Goal: Task Accomplishment & Management: Manage account settings

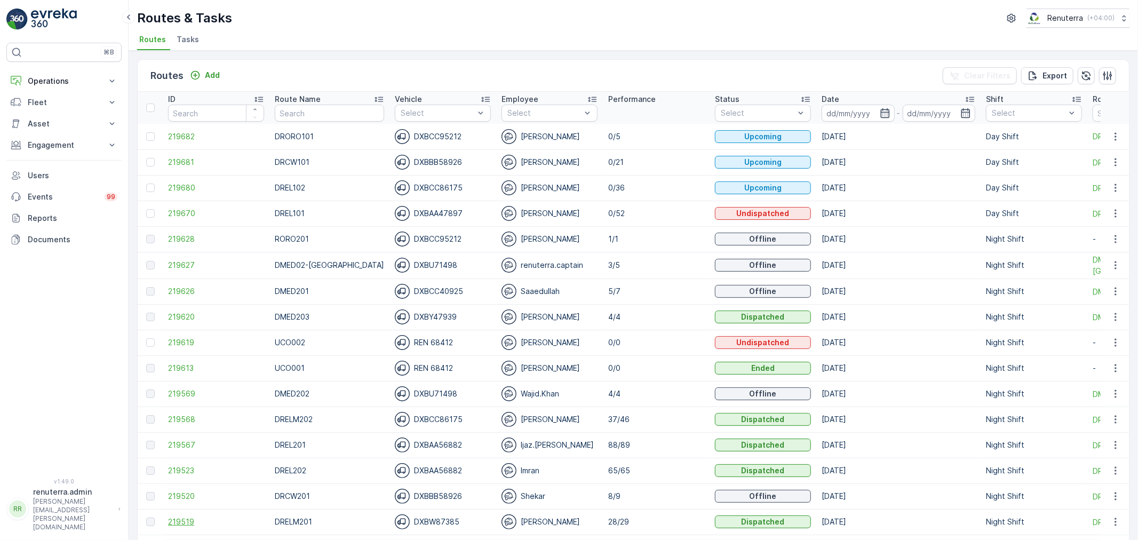
click at [182, 516] on span "219519" at bounding box center [216, 521] width 96 height 11
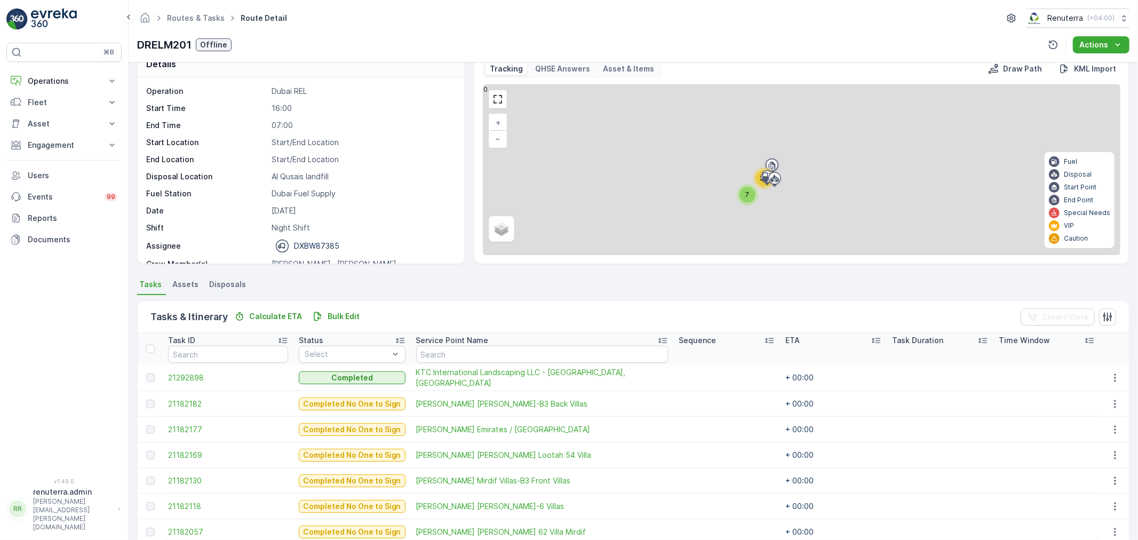
scroll to position [59, 0]
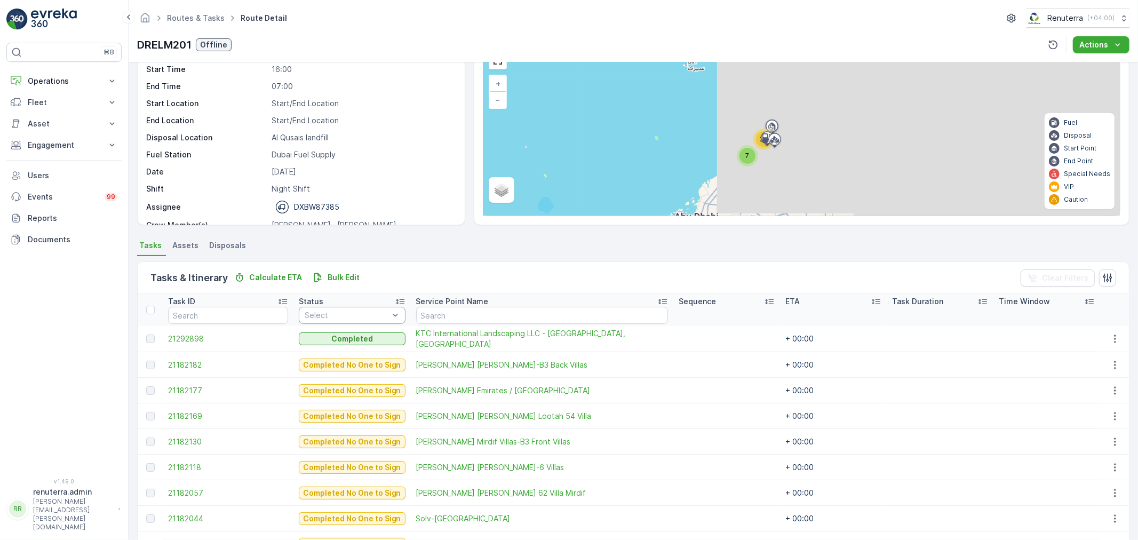
drag, startPoint x: 341, startPoint y: 314, endPoint x: 343, endPoint y: 322, distance: 8.7
click at [341, 315] on div at bounding box center [346, 315] width 86 height 9
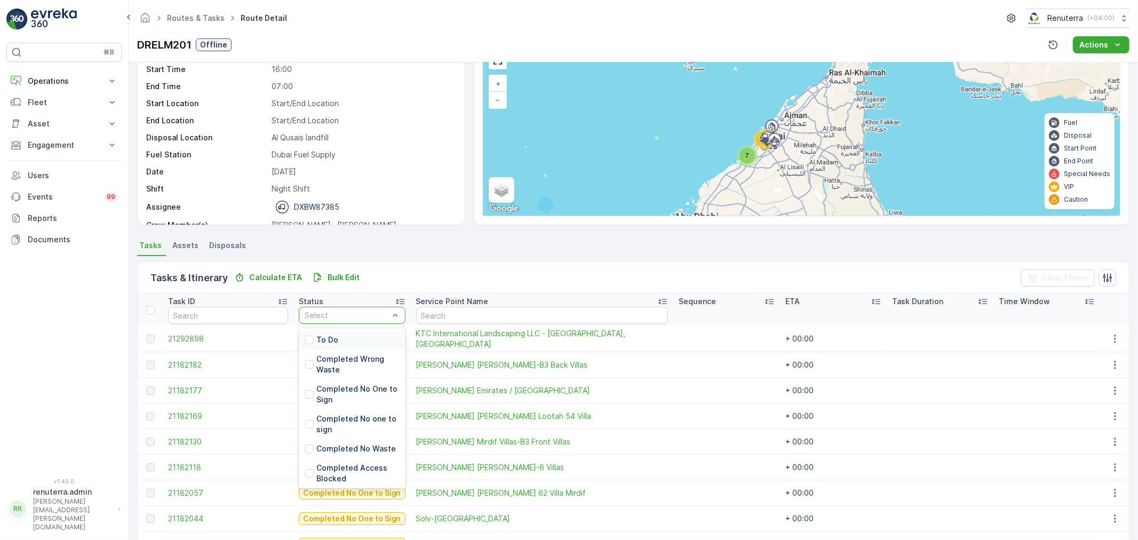
click at [345, 337] on div "To Do" at bounding box center [352, 339] width 107 height 19
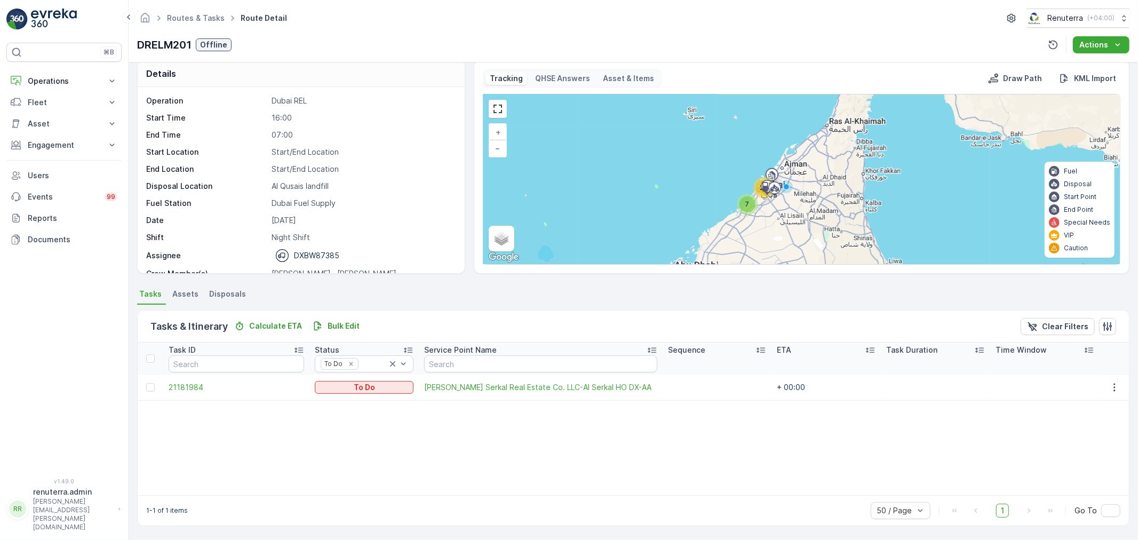
scroll to position [11, 0]
drag, startPoint x: 1107, startPoint y: 386, endPoint x: 1100, endPoint y: 391, distance: 8.3
click at [1109, 386] on icon "button" at bounding box center [1114, 387] width 11 height 11
click at [1073, 433] on span "Change Route" at bounding box center [1088, 432] width 52 height 11
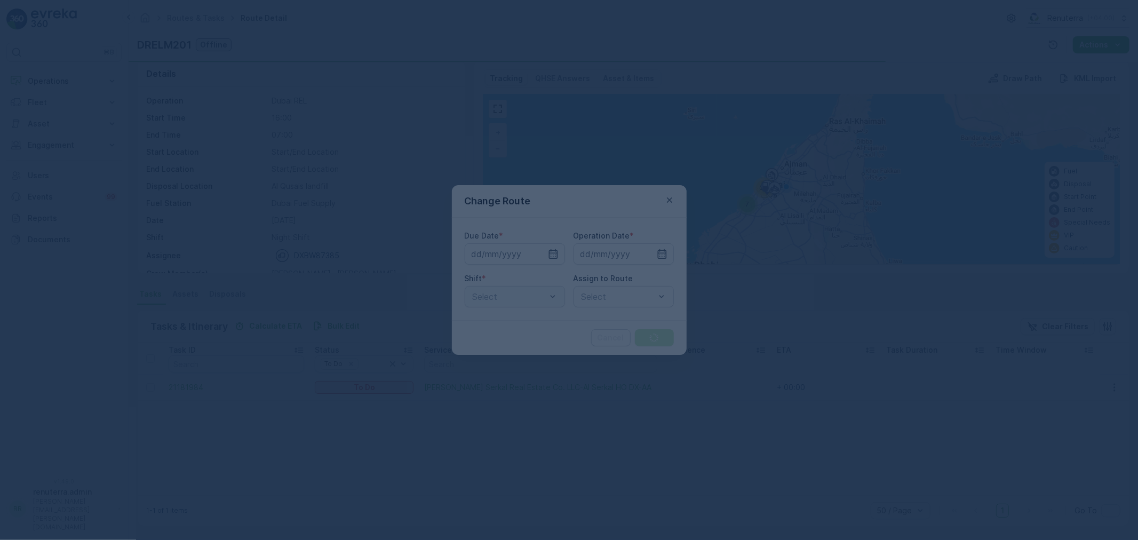
type input "[DATE]"
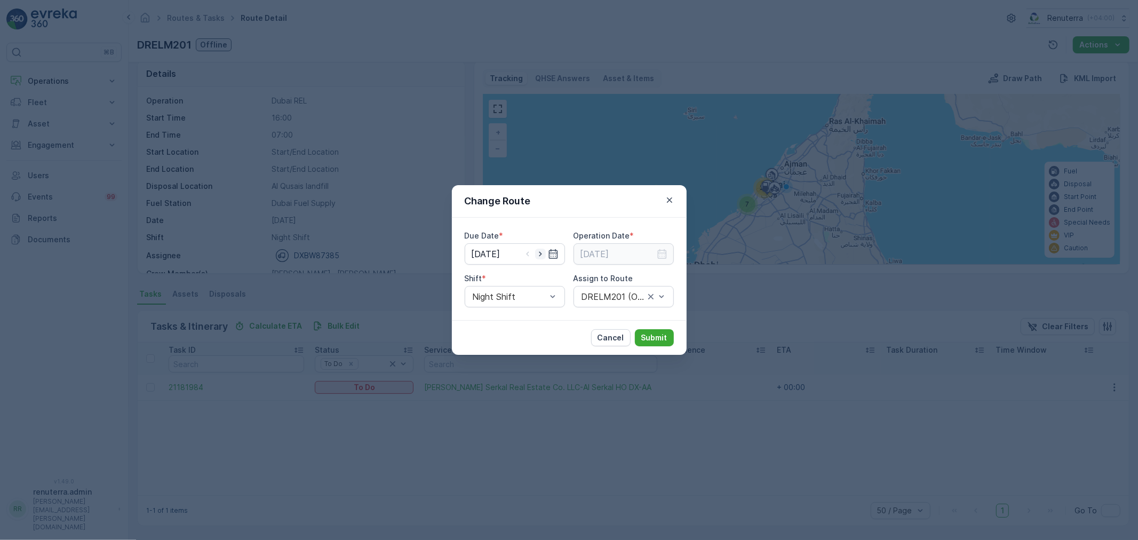
click at [539, 258] on icon "button" at bounding box center [540, 254] width 11 height 11
type input "[DATE]"
click at [660, 251] on icon "button" at bounding box center [662, 254] width 11 height 11
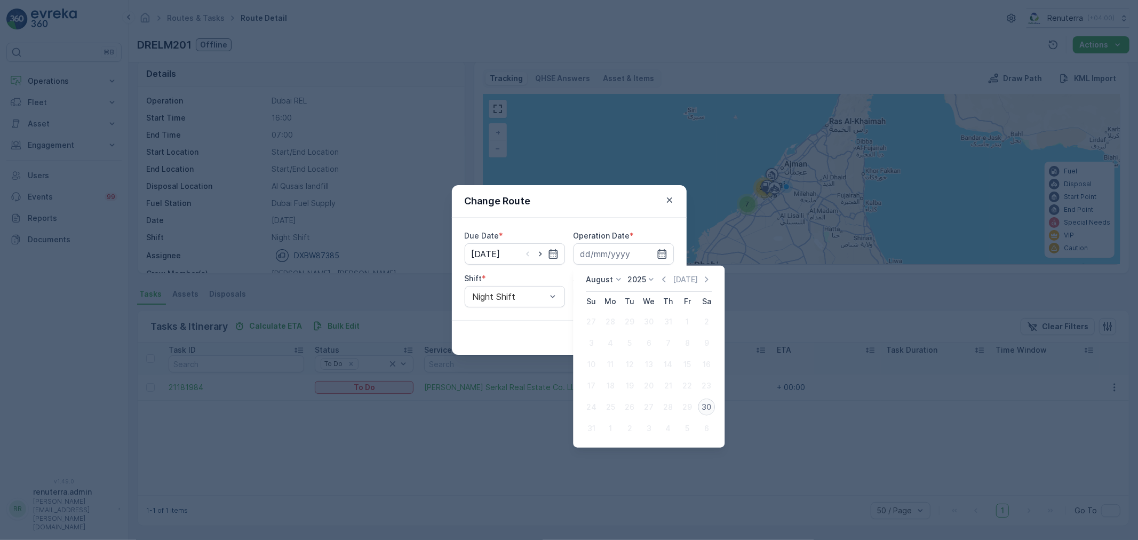
click at [712, 402] on div "30" at bounding box center [706, 406] width 17 height 17
type input "[DATE]"
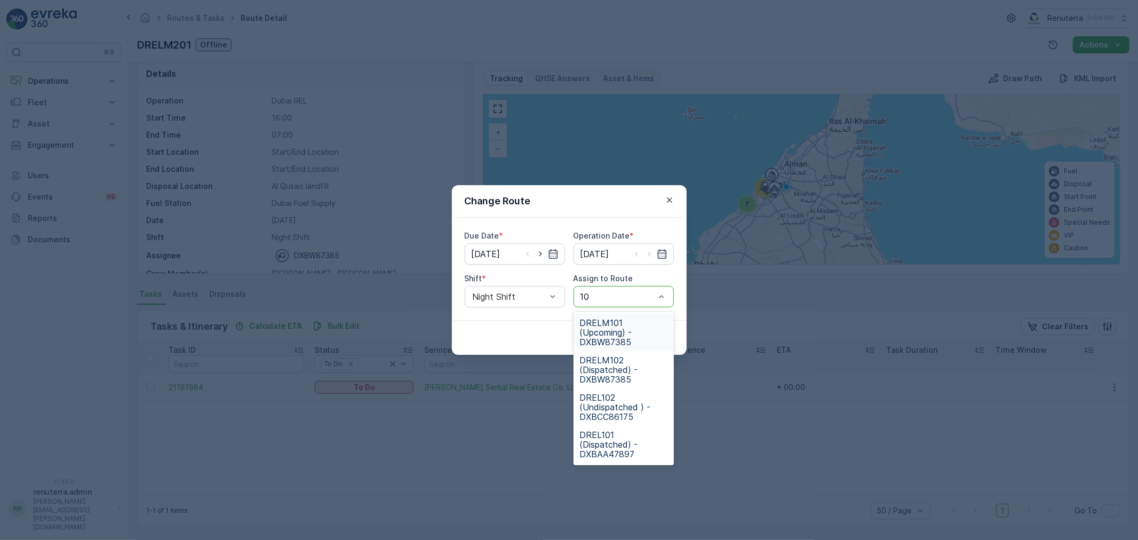
type input "102"
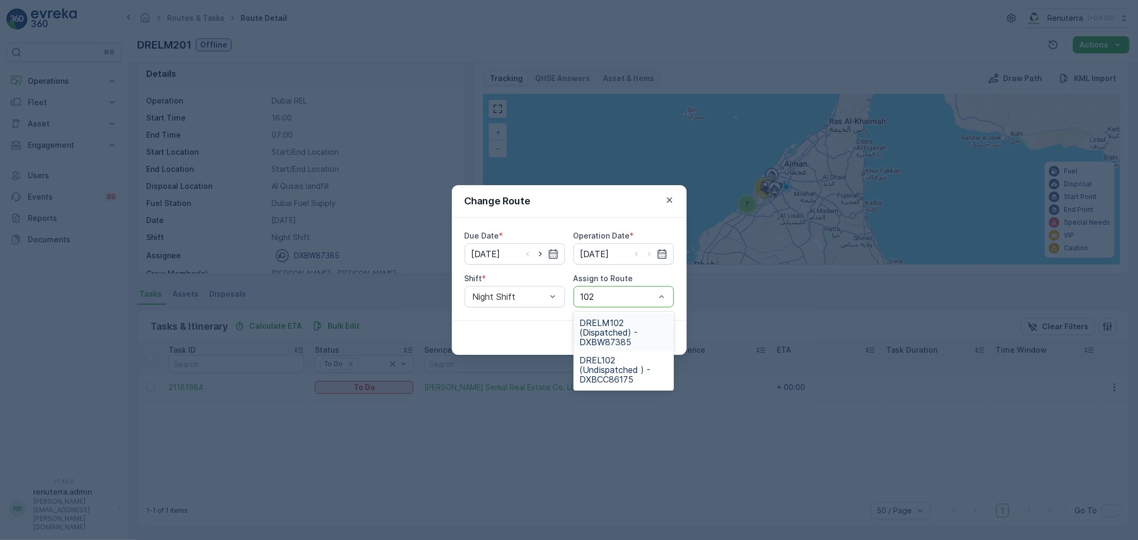
drag, startPoint x: 625, startPoint y: 331, endPoint x: 625, endPoint y: 347, distance: 16.5
click at [624, 331] on span "DRELM102 (Dispatched) - DXBW87385" at bounding box center [623, 332] width 87 height 29
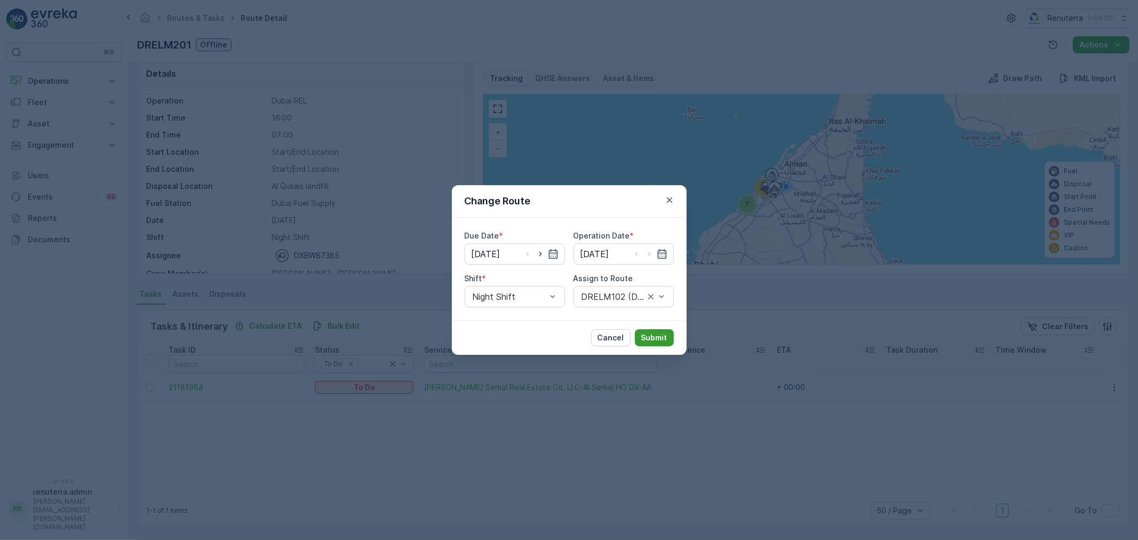
click at [665, 337] on p "Submit" at bounding box center [654, 337] width 26 height 11
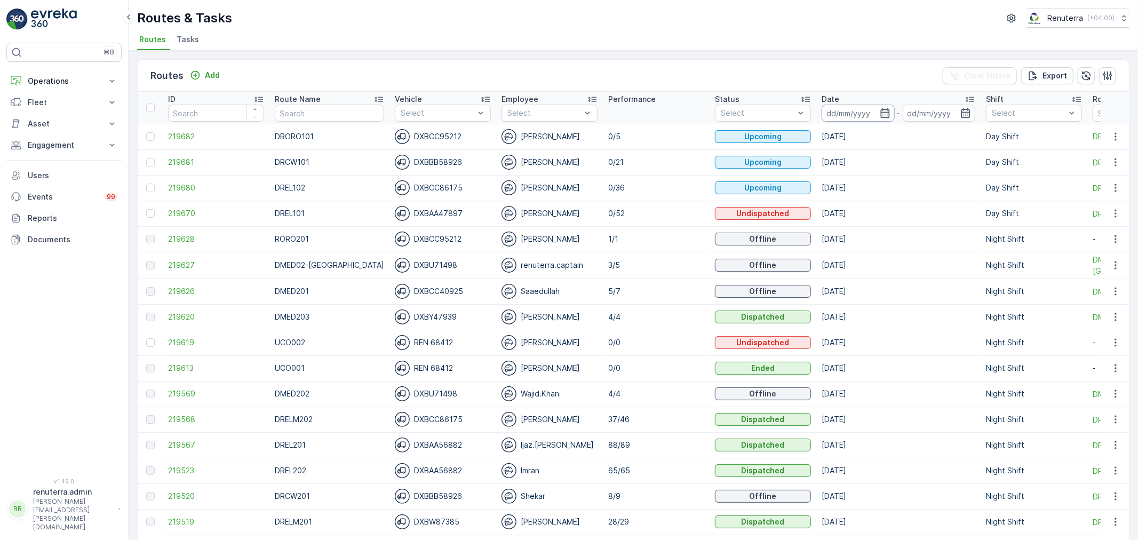
drag, startPoint x: 831, startPoint y: 114, endPoint x: 842, endPoint y: 116, distance: 10.9
click at [832, 114] on input at bounding box center [857, 113] width 73 height 17
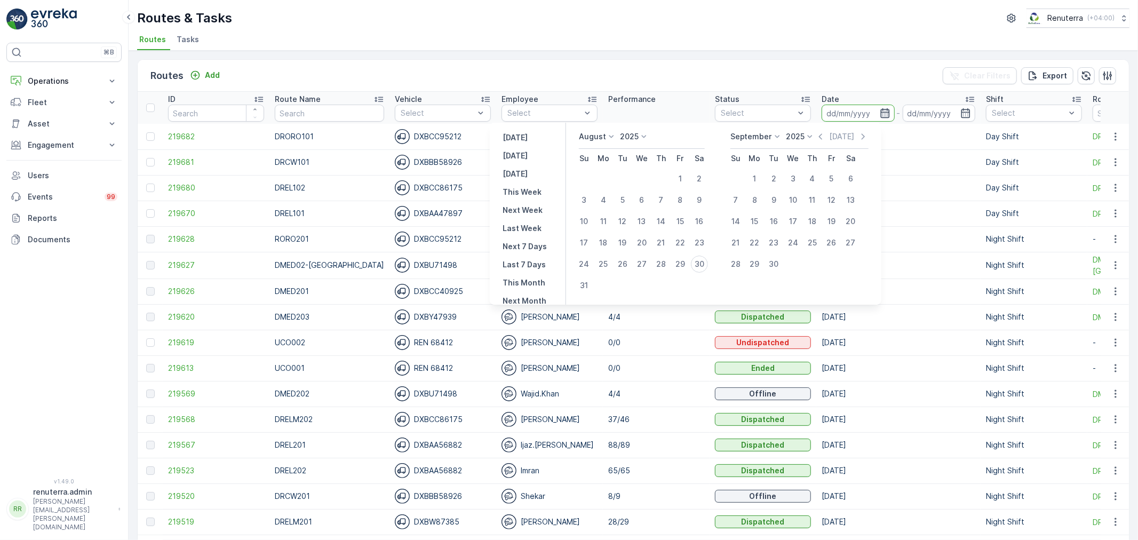
drag, startPoint x: 873, startPoint y: 109, endPoint x: 868, endPoint y: 114, distance: 6.8
click at [880, 109] on icon "button" at bounding box center [884, 113] width 9 height 10
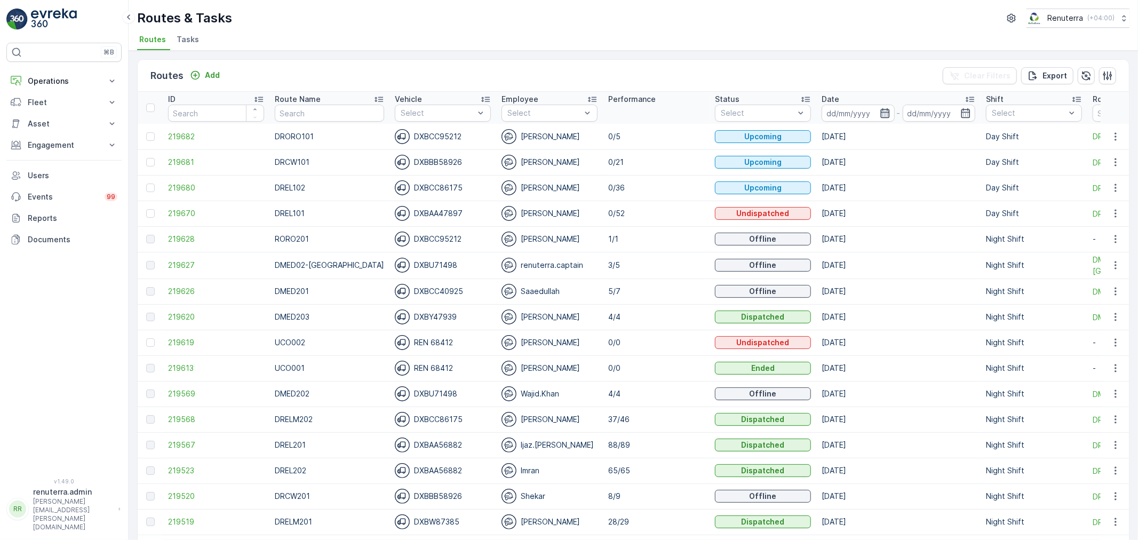
click at [880, 109] on icon "button" at bounding box center [884, 113] width 9 height 10
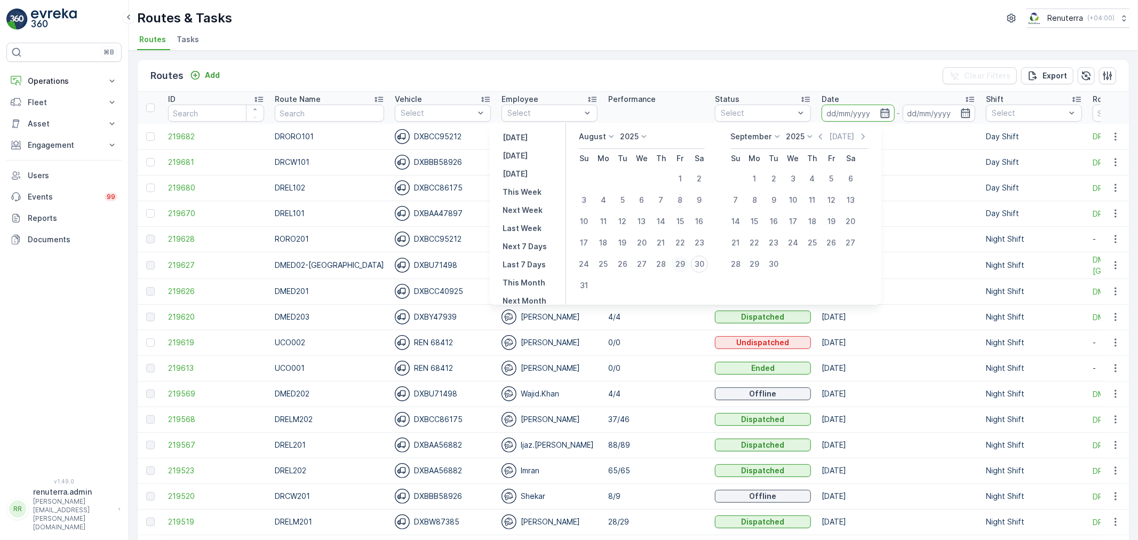
click at [686, 265] on div "29" at bounding box center [680, 263] width 17 height 17
type input "[DATE]"
click at [686, 264] on div "29" at bounding box center [680, 263] width 17 height 17
type input "[DATE]"
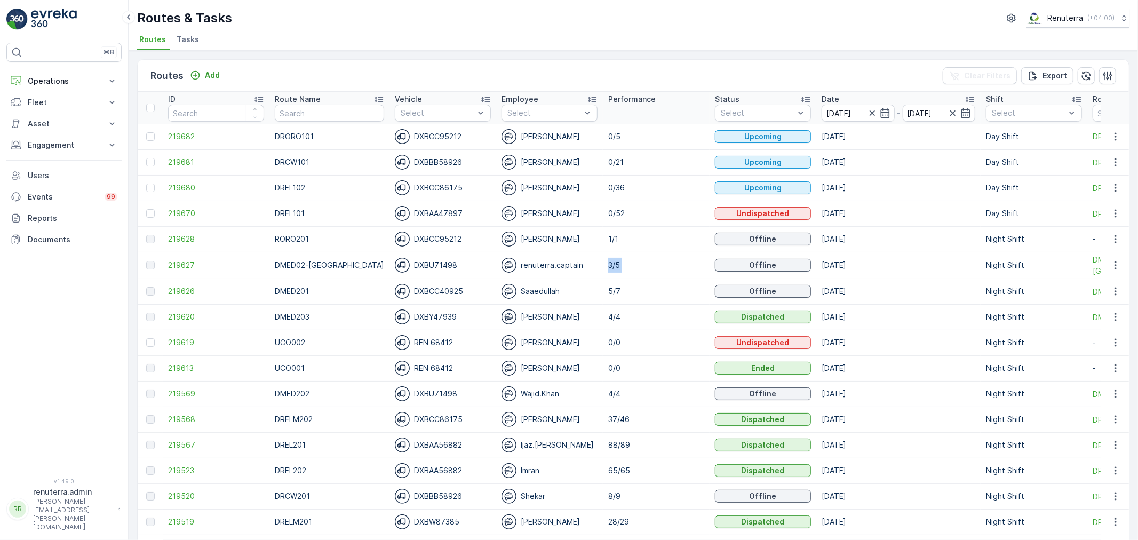
click at [686, 264] on td "3/5" at bounding box center [656, 265] width 107 height 27
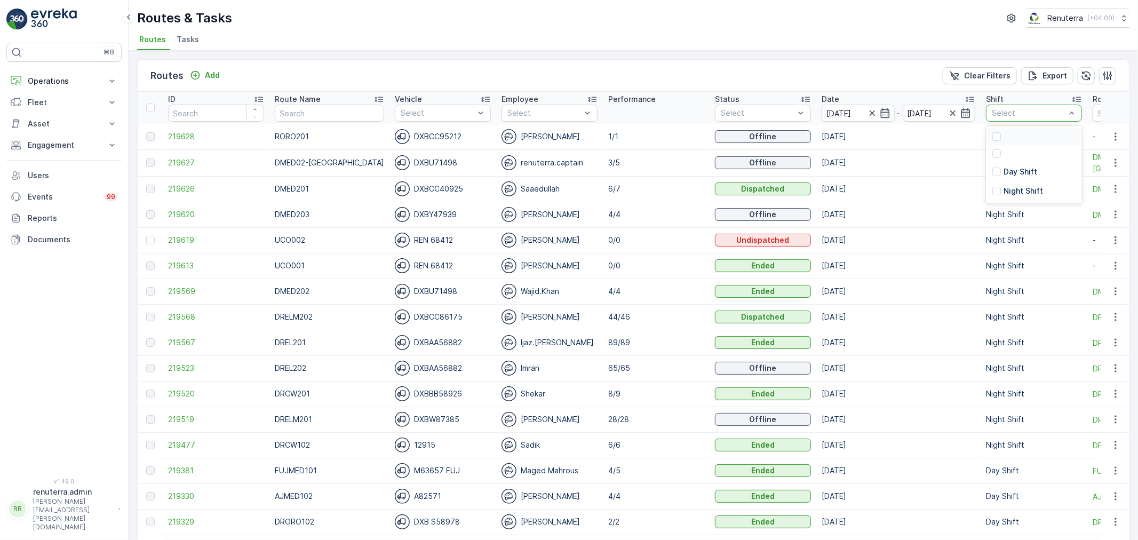
click at [998, 116] on div at bounding box center [1028, 113] width 76 height 9
click at [992, 187] on div at bounding box center [996, 191] width 9 height 9
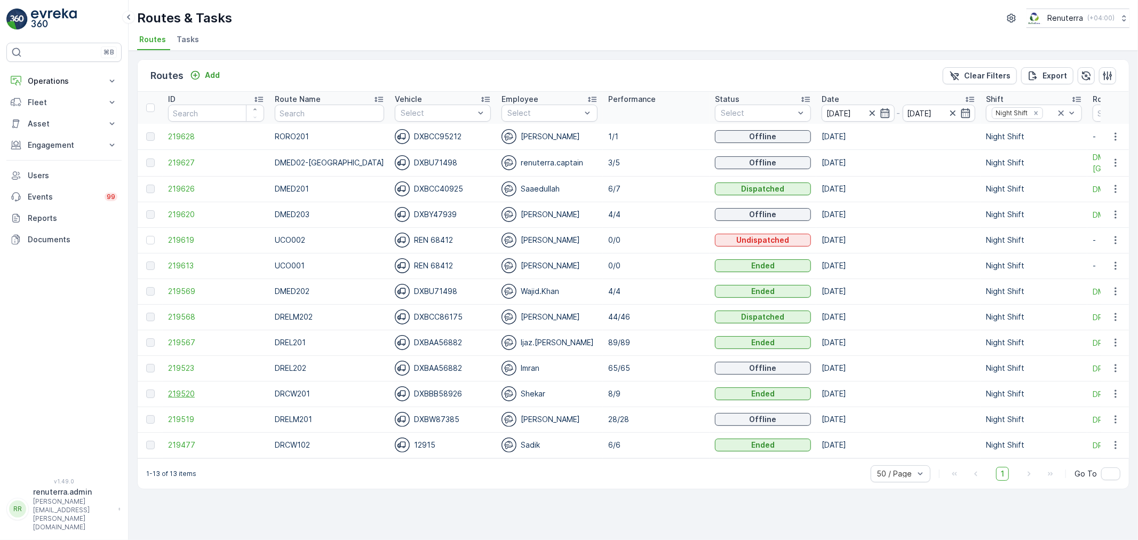
click at [193, 395] on span "219520" at bounding box center [216, 393] width 96 height 11
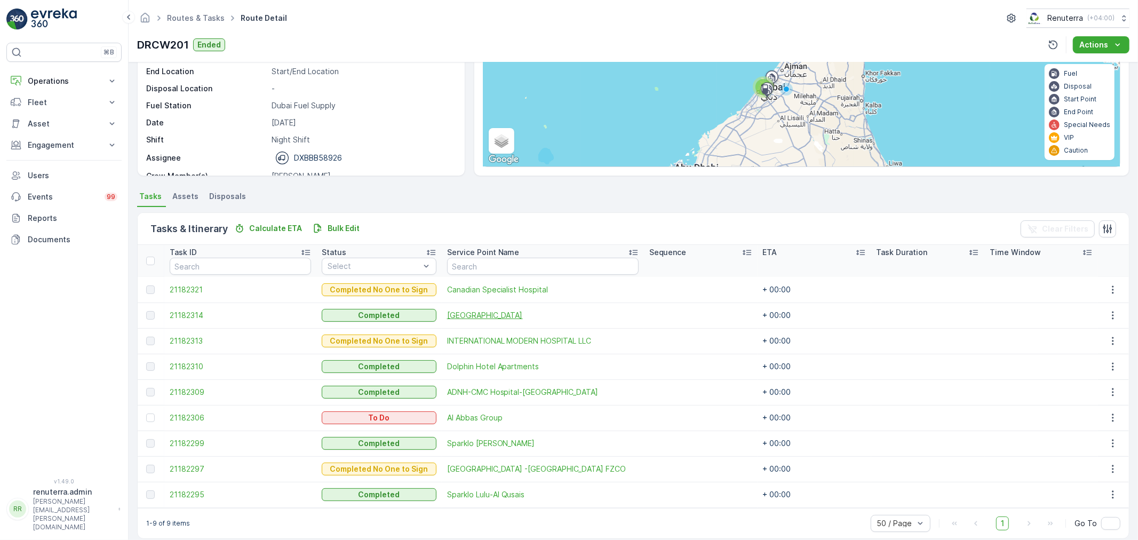
scroll to position [120, 0]
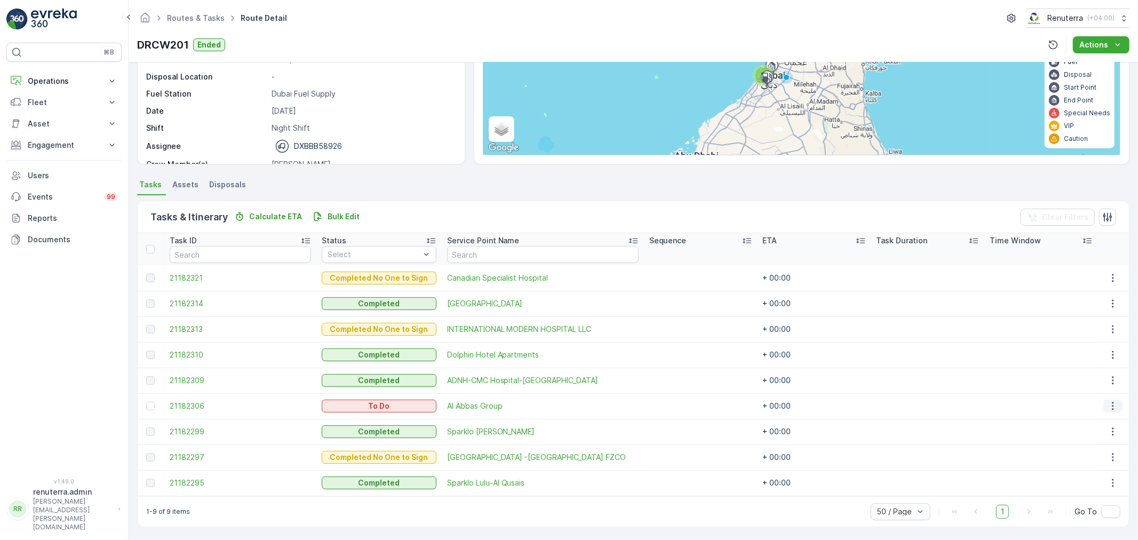
click at [1110, 402] on icon "button" at bounding box center [1112, 406] width 11 height 11
click at [1080, 476] on ul "See More Details Edit Change Route Remove from Route Delete" at bounding box center [1098, 454] width 85 height 84
drag, startPoint x: 1102, startPoint y: 483, endPoint x: 1095, endPoint y: 484, distance: 7.1
click at [1095, 484] on div "Delete" at bounding box center [1098, 485] width 81 height 15
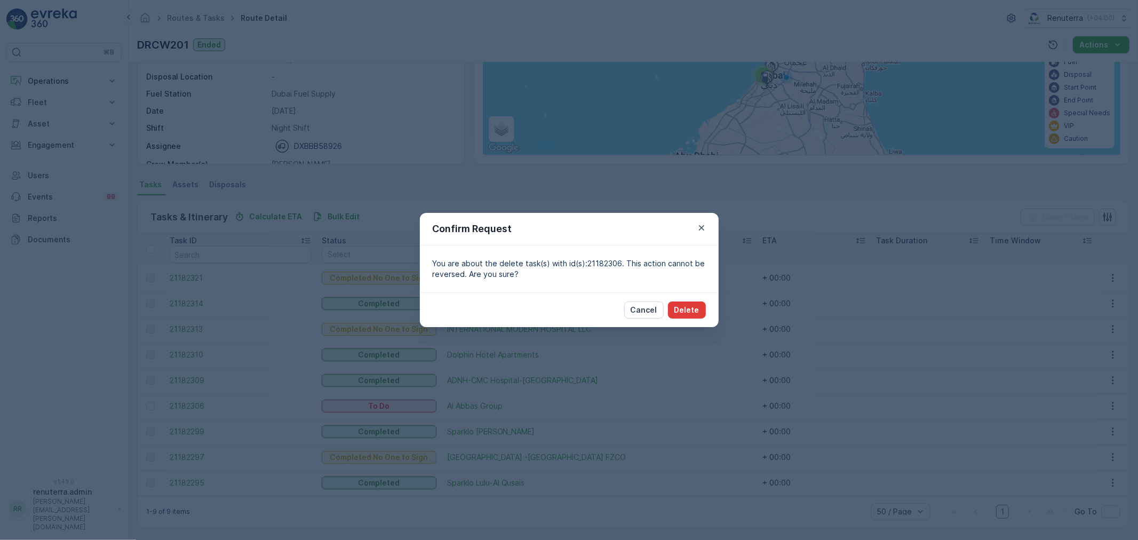
click at [702, 307] on button "Delete" at bounding box center [687, 309] width 38 height 17
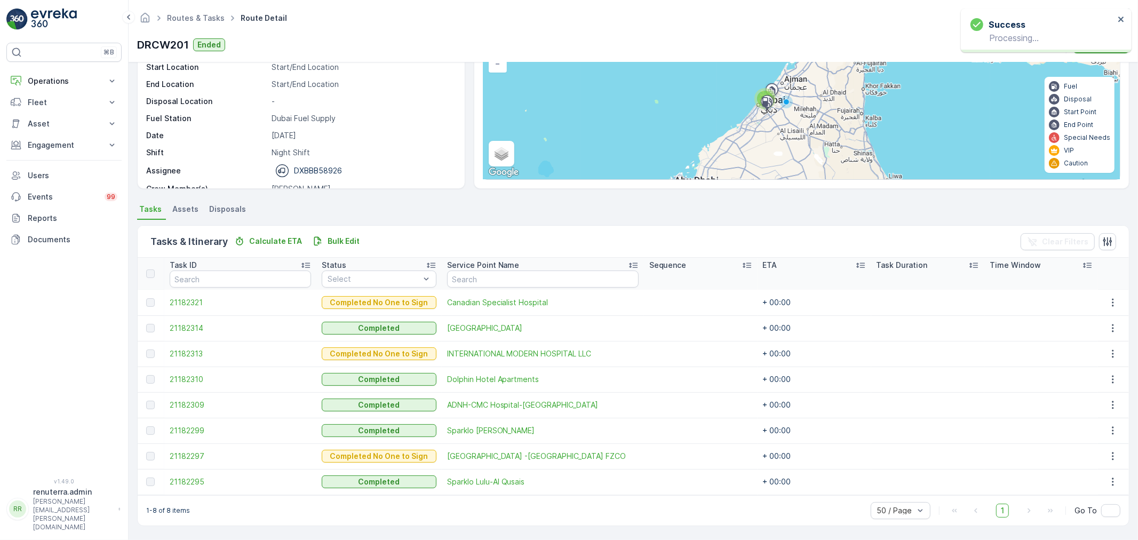
scroll to position [95, 0]
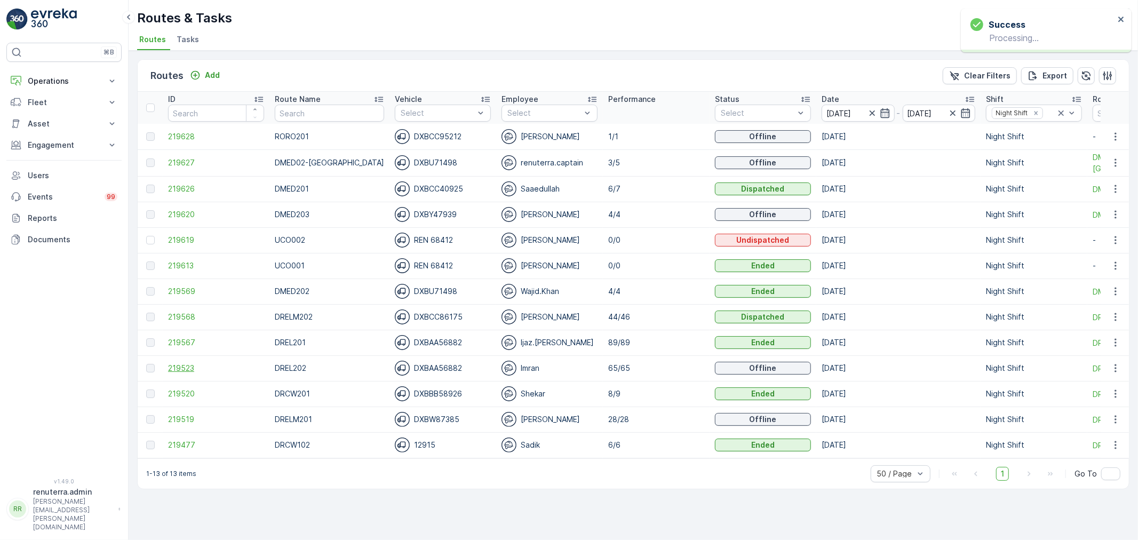
click at [196, 366] on span "219523" at bounding box center [216, 368] width 96 height 11
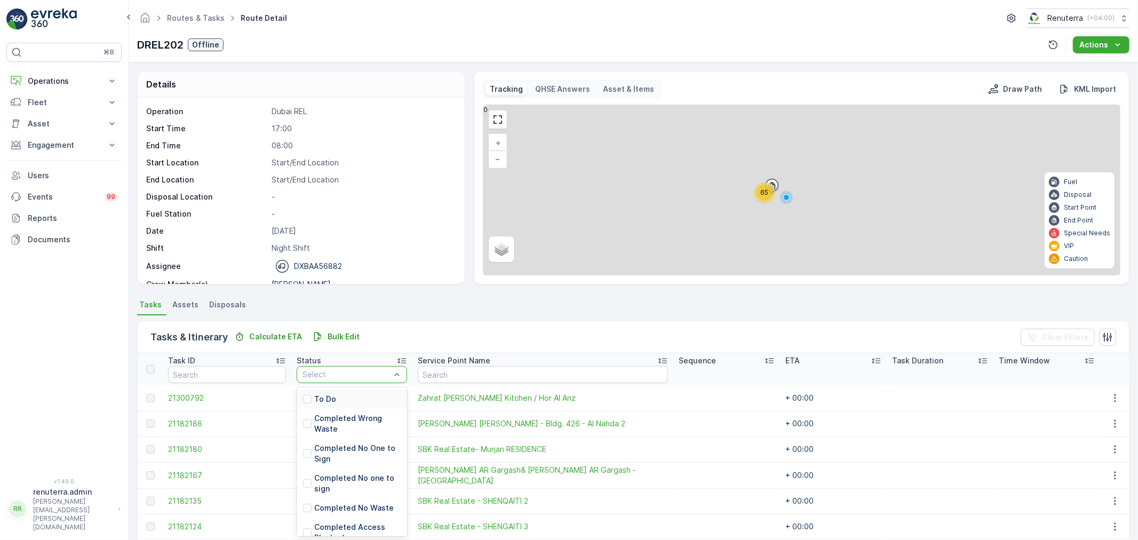
drag, startPoint x: 364, startPoint y: 381, endPoint x: 327, endPoint y: 379, distance: 36.9
click at [363, 380] on div "Select" at bounding box center [352, 374] width 110 height 17
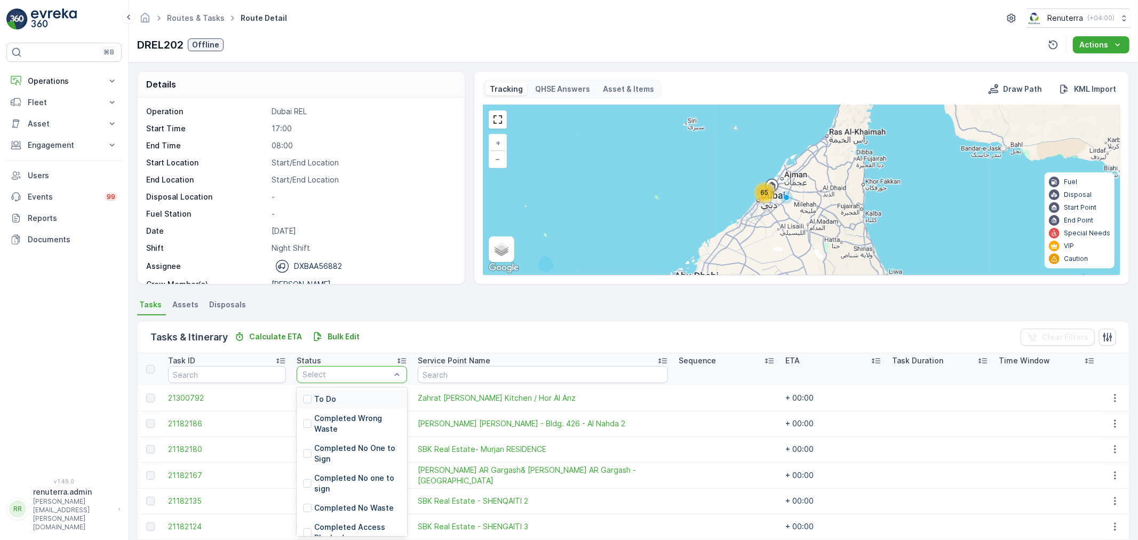
click at [320, 394] on p "To Do" at bounding box center [325, 399] width 22 height 11
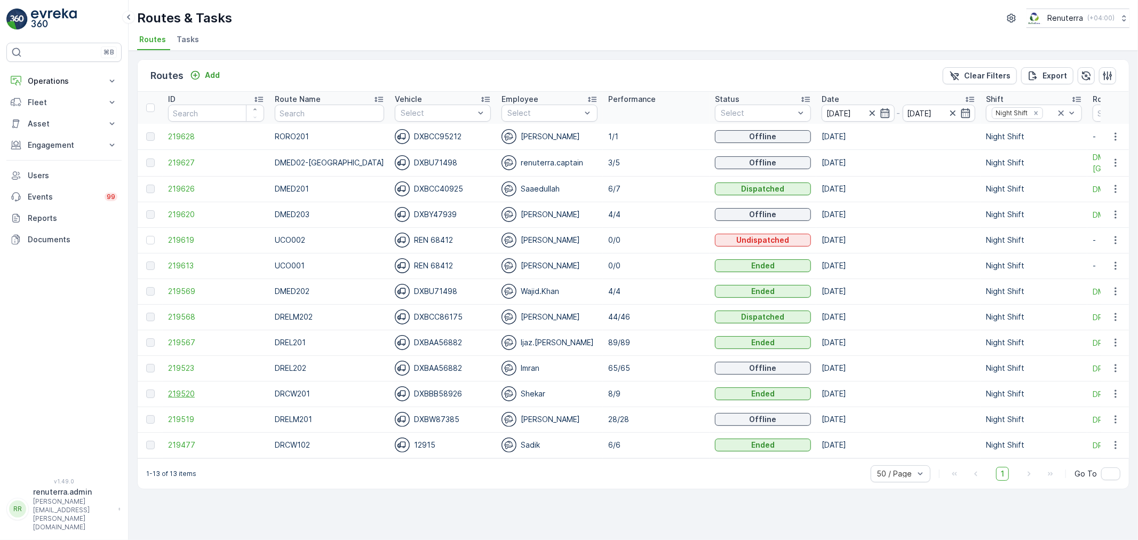
click at [188, 395] on span "219520" at bounding box center [216, 393] width 96 height 11
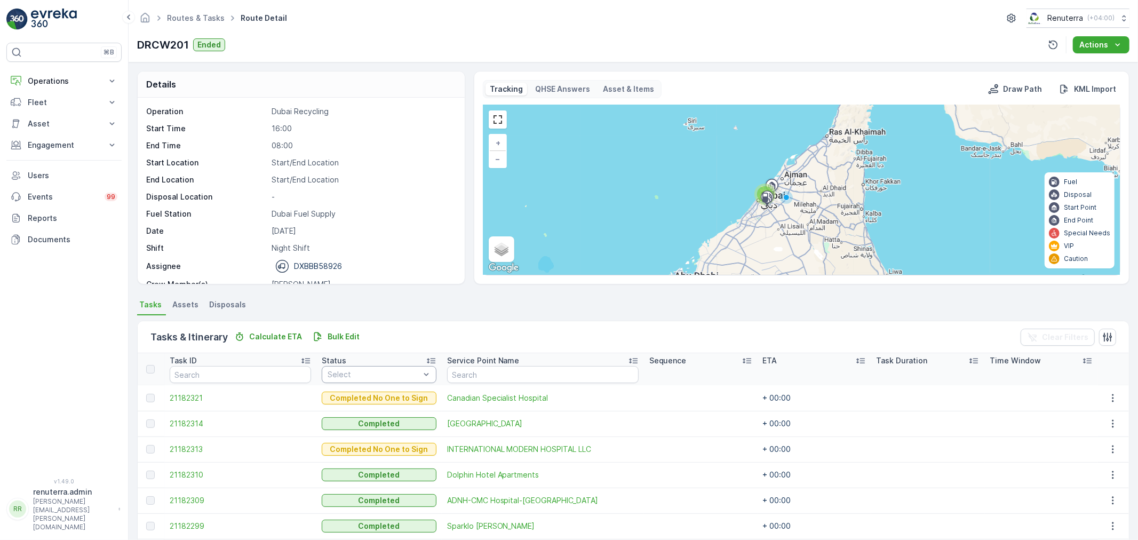
click at [370, 378] on div at bounding box center [373, 374] width 94 height 9
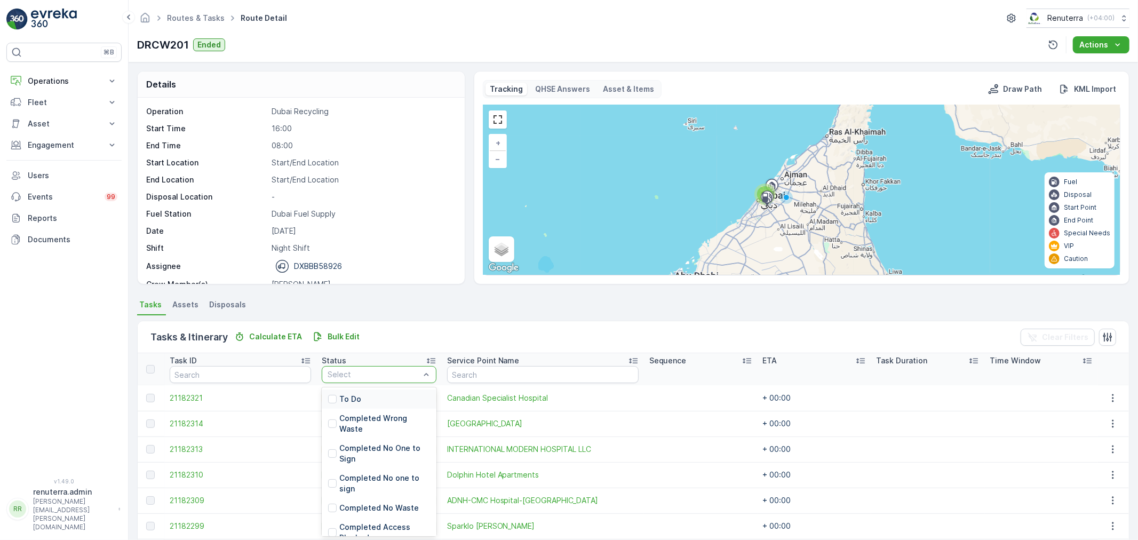
click at [361, 393] on div "To Do" at bounding box center [379, 398] width 114 height 19
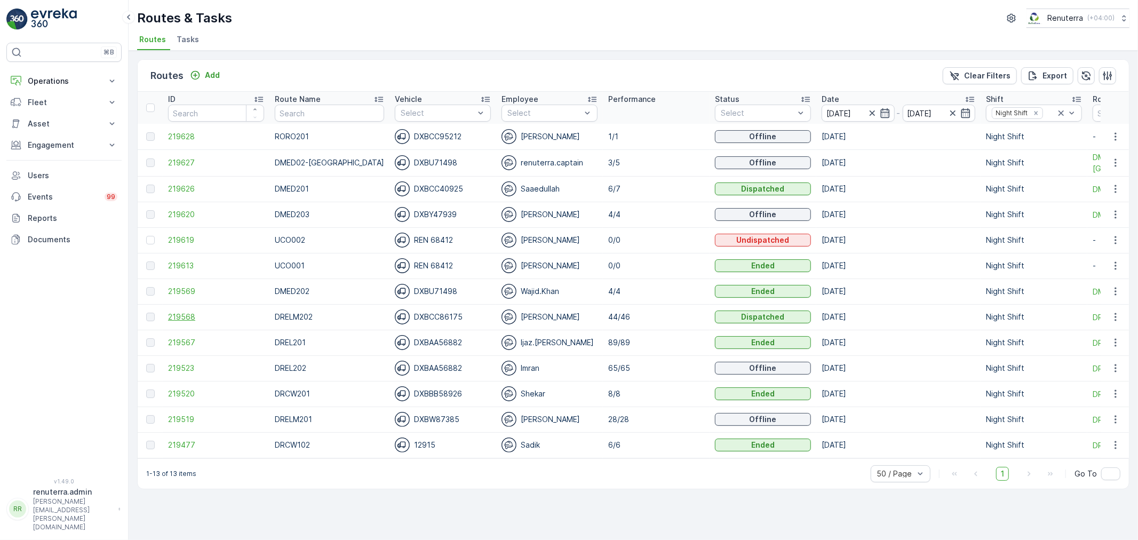
click at [183, 316] on span "219568" at bounding box center [216, 316] width 96 height 11
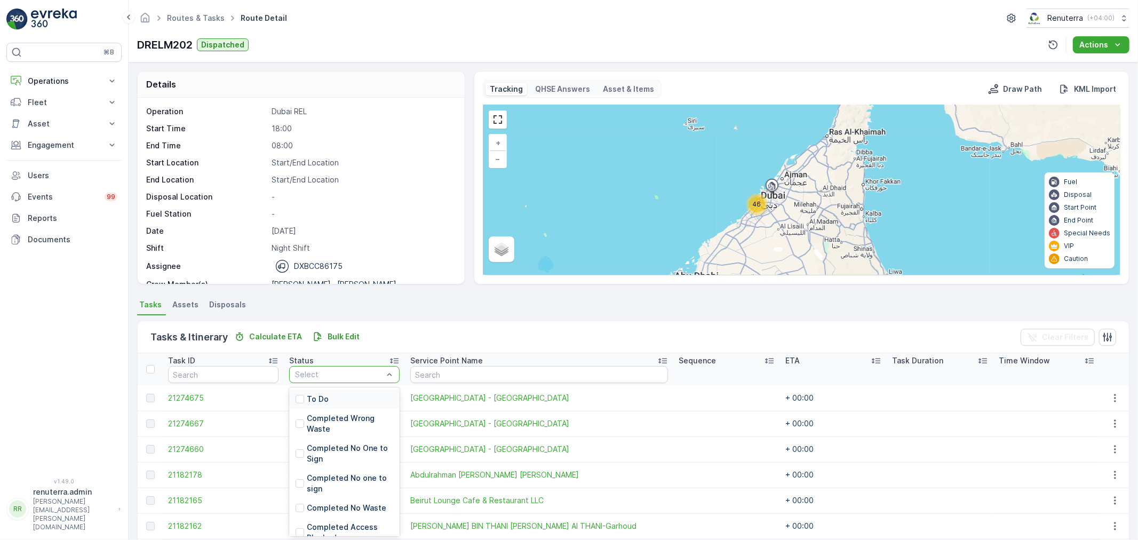
click at [324, 399] on p "To Do" at bounding box center [318, 399] width 22 height 11
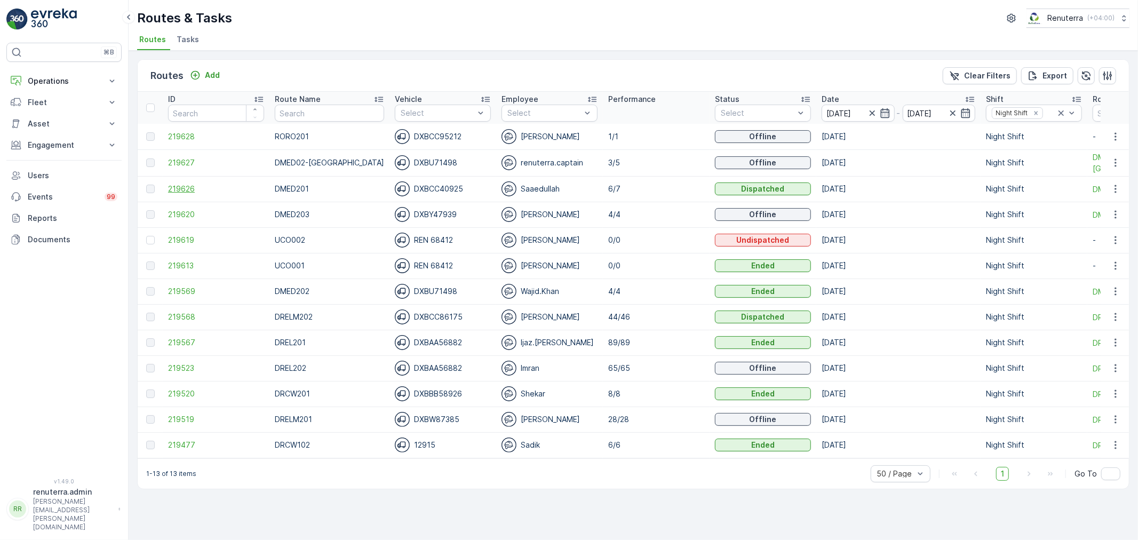
click at [175, 185] on span "219626" at bounding box center [216, 188] width 96 height 11
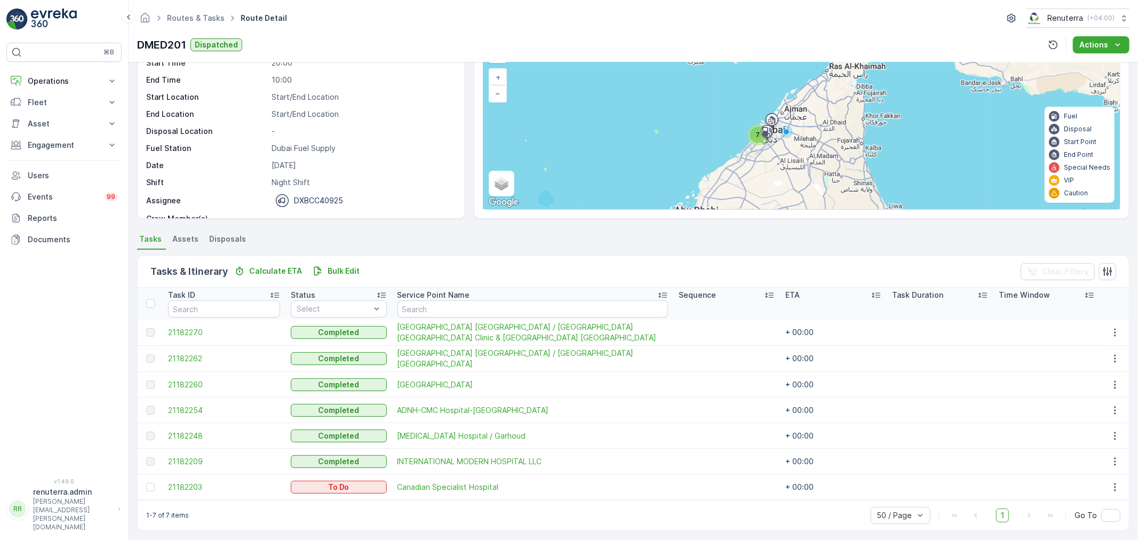
scroll to position [69, 0]
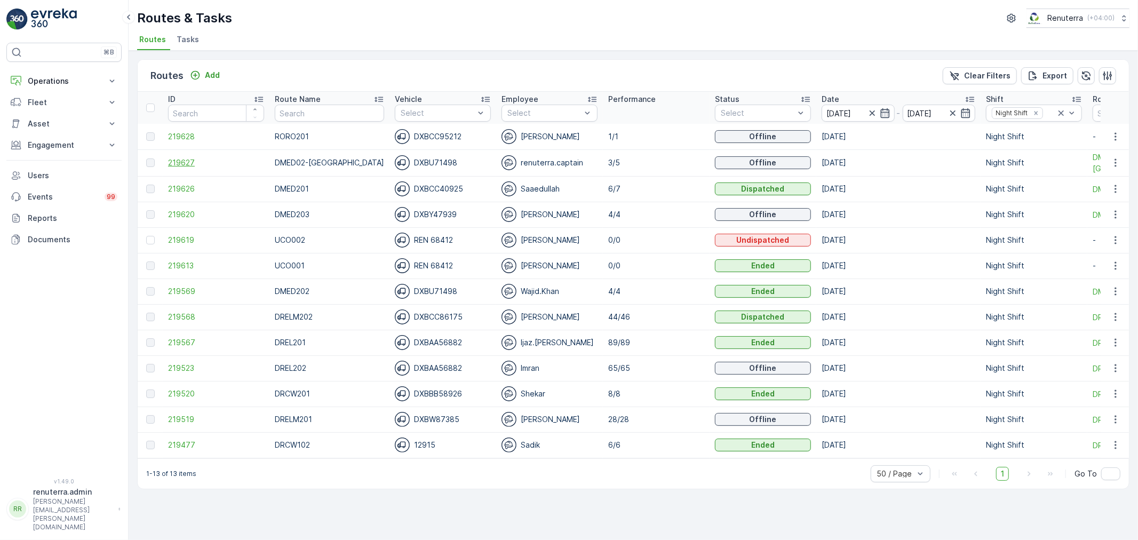
click at [174, 162] on span "219627" at bounding box center [216, 162] width 96 height 11
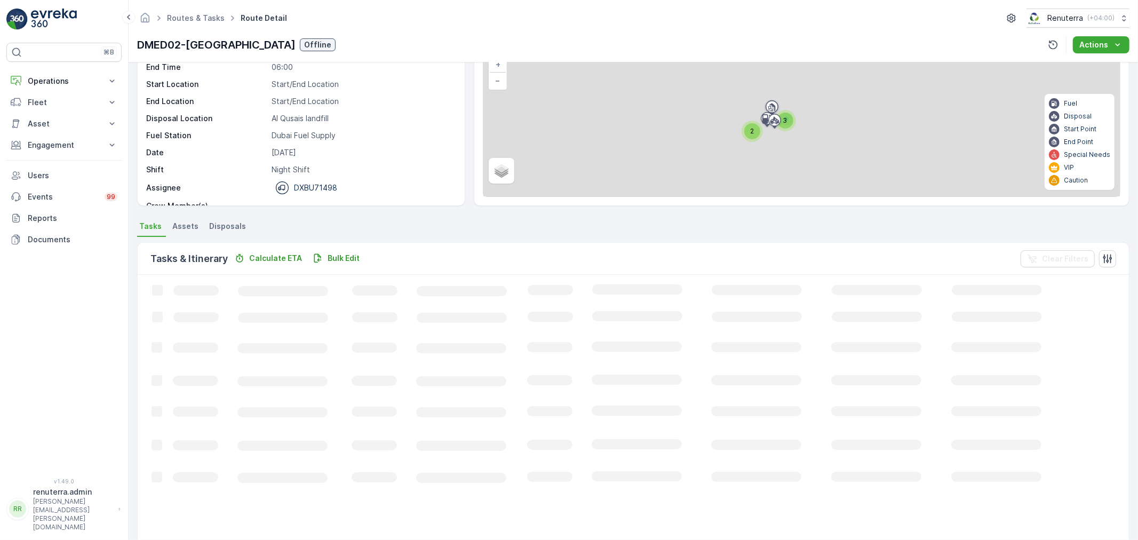
scroll to position [18, 0]
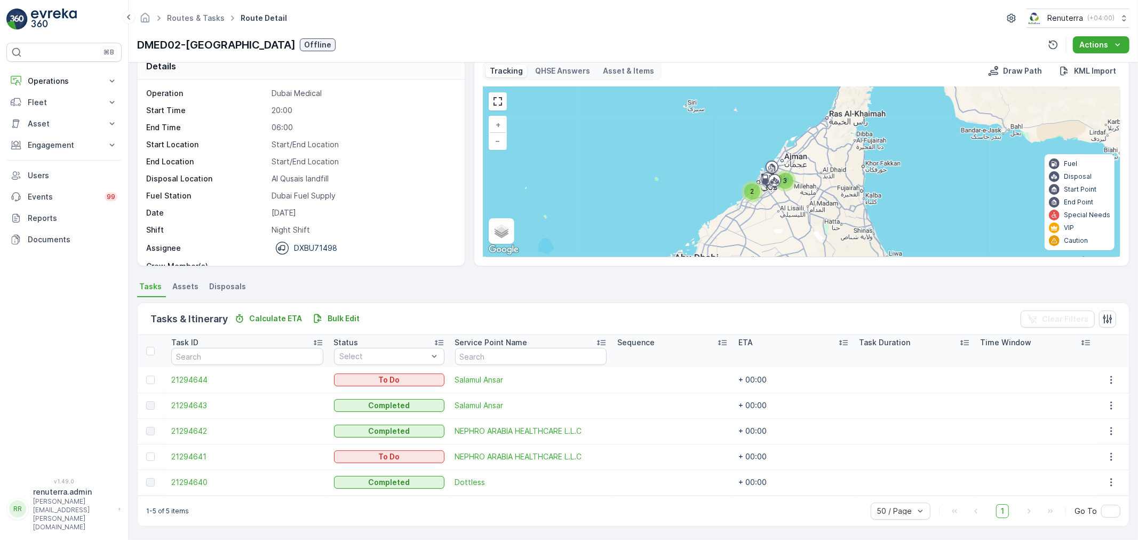
click at [146, 375] on div at bounding box center [151, 379] width 11 height 9
click at [146, 375] on input "checkbox" at bounding box center [146, 375] width 0 height 0
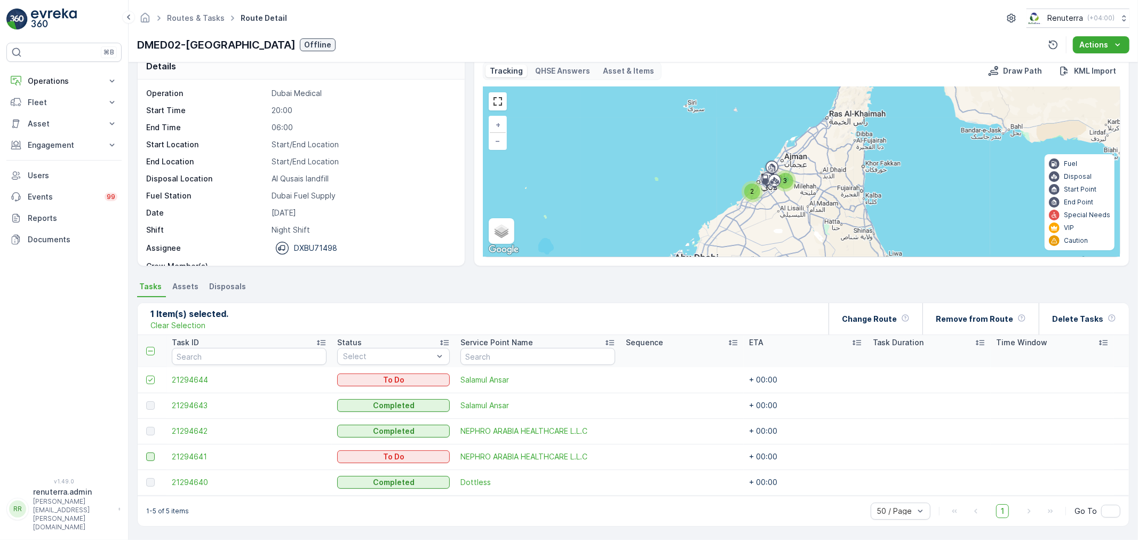
click at [147, 456] on div at bounding box center [150, 456] width 9 height 9
click at [146, 452] on input "checkbox" at bounding box center [146, 452] width 0 height 0
click at [992, 317] on p "Remove from Route" at bounding box center [974, 319] width 77 height 11
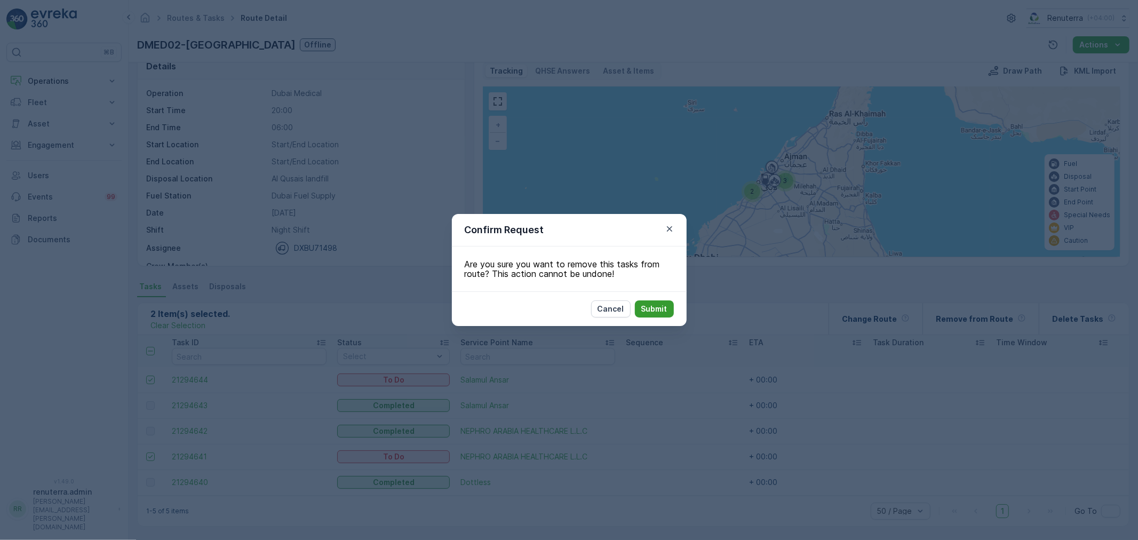
click at [664, 311] on p "Submit" at bounding box center [654, 308] width 26 height 11
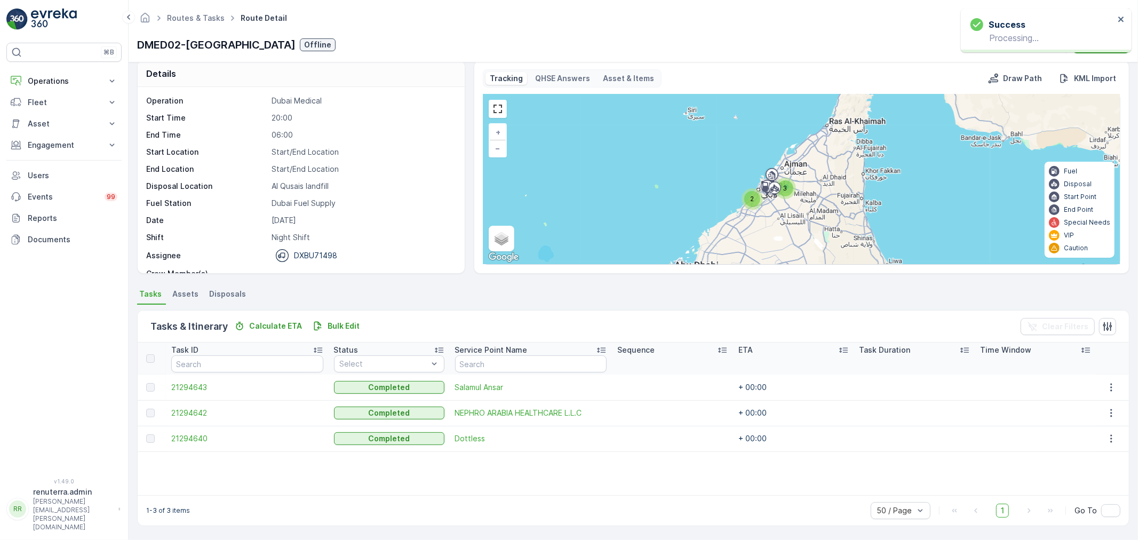
scroll to position [11, 0]
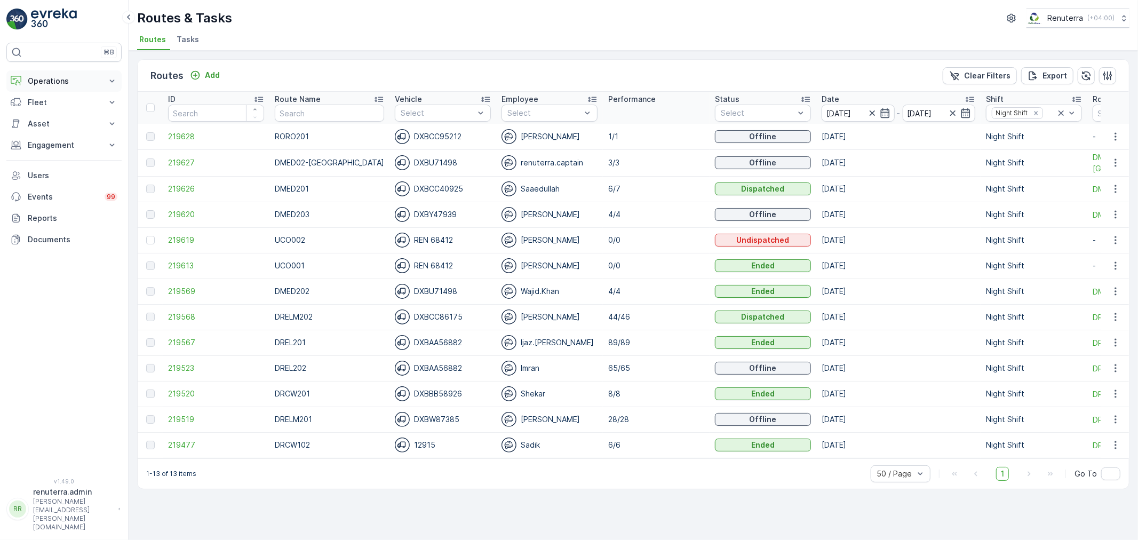
drag, startPoint x: 54, startPoint y: 82, endPoint x: 33, endPoint y: 76, distance: 22.6
click at [33, 76] on p "Operations" at bounding box center [64, 81] width 73 height 11
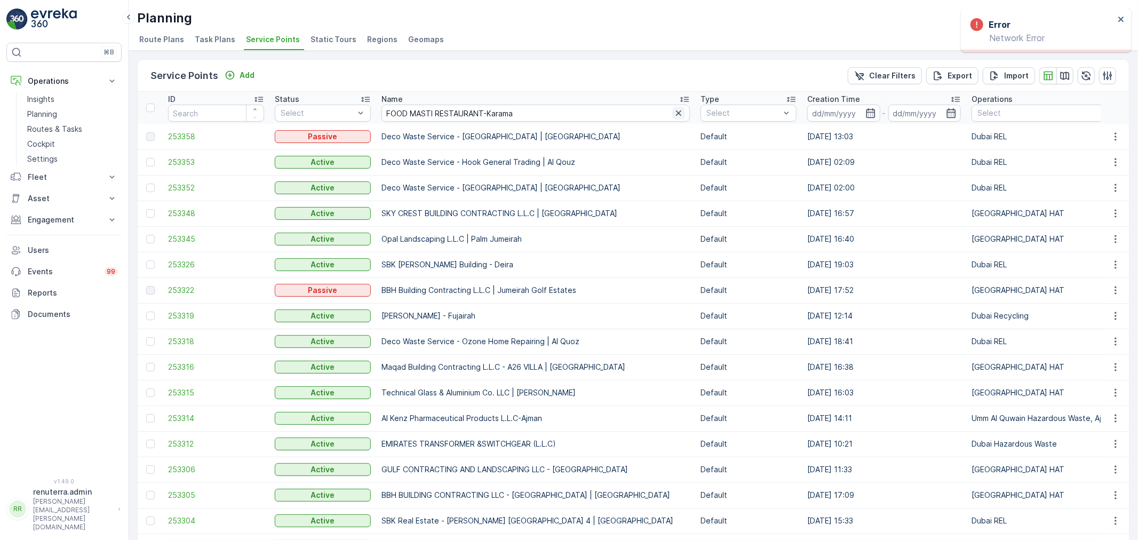
click at [676, 112] on icon "button" at bounding box center [678, 112] width 5 height 5
click at [560, 109] on input "text" at bounding box center [535, 113] width 308 height 17
click at [558, 108] on input "text" at bounding box center [535, 113] width 308 height 17
type input "karac"
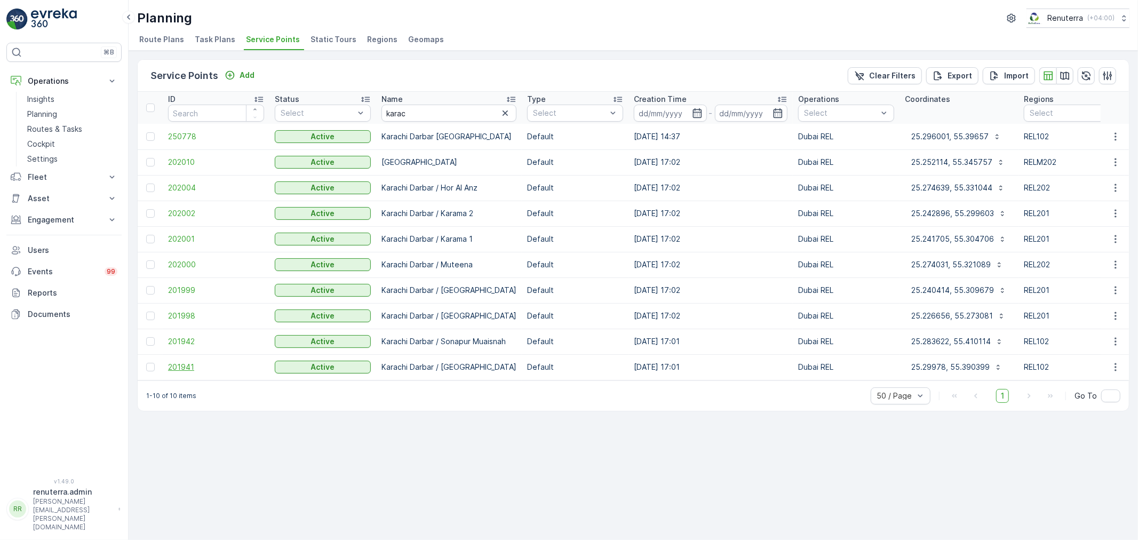
click at [180, 365] on span "201941" at bounding box center [216, 367] width 96 height 11
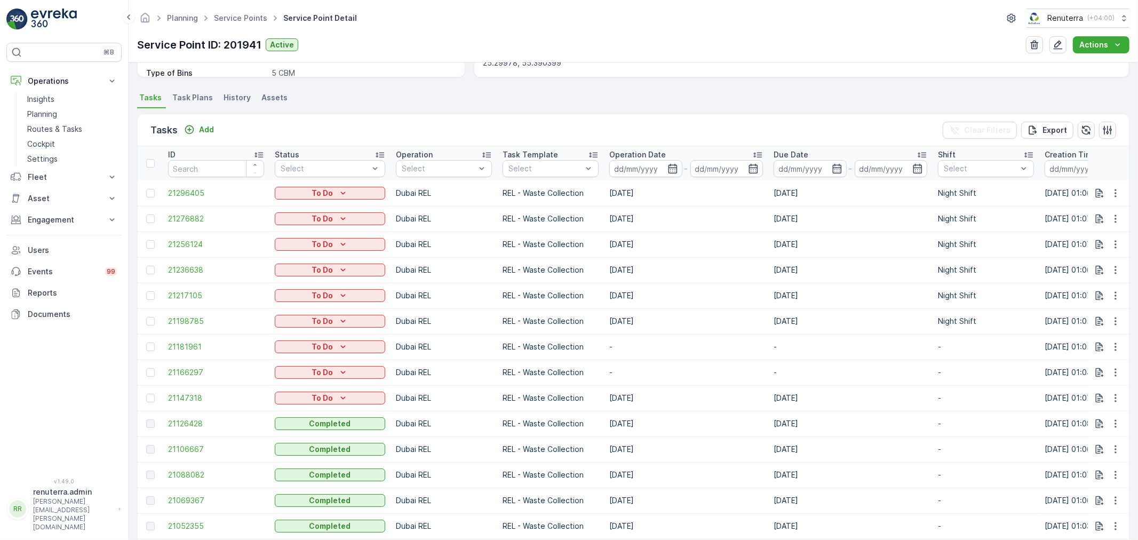
scroll to position [355, 0]
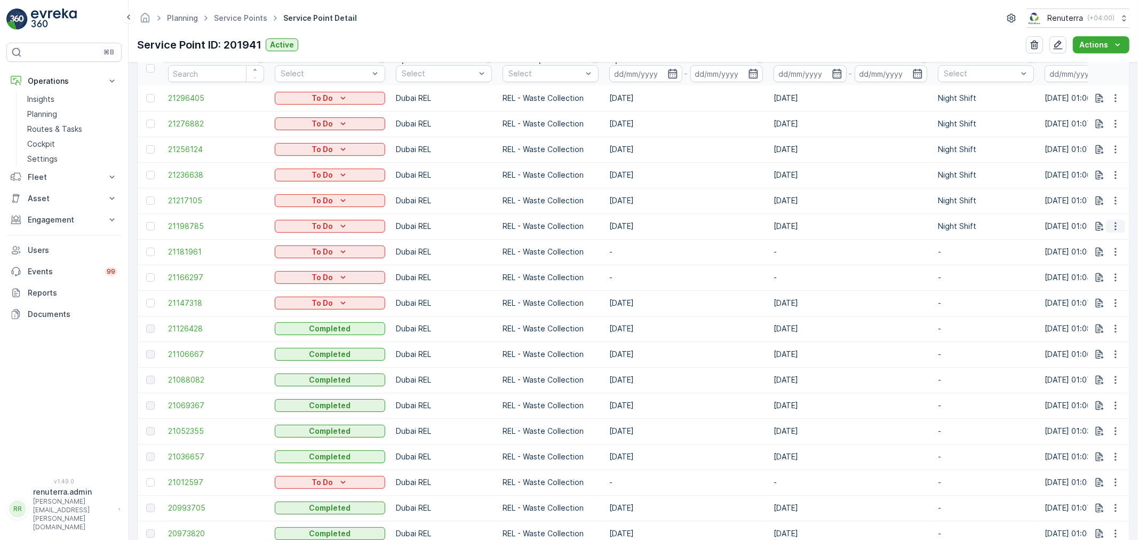
click at [1115, 226] on icon "button" at bounding box center [1115, 226] width 11 height 11
click at [1099, 266] on span "Change Route" at bounding box center [1088, 271] width 52 height 11
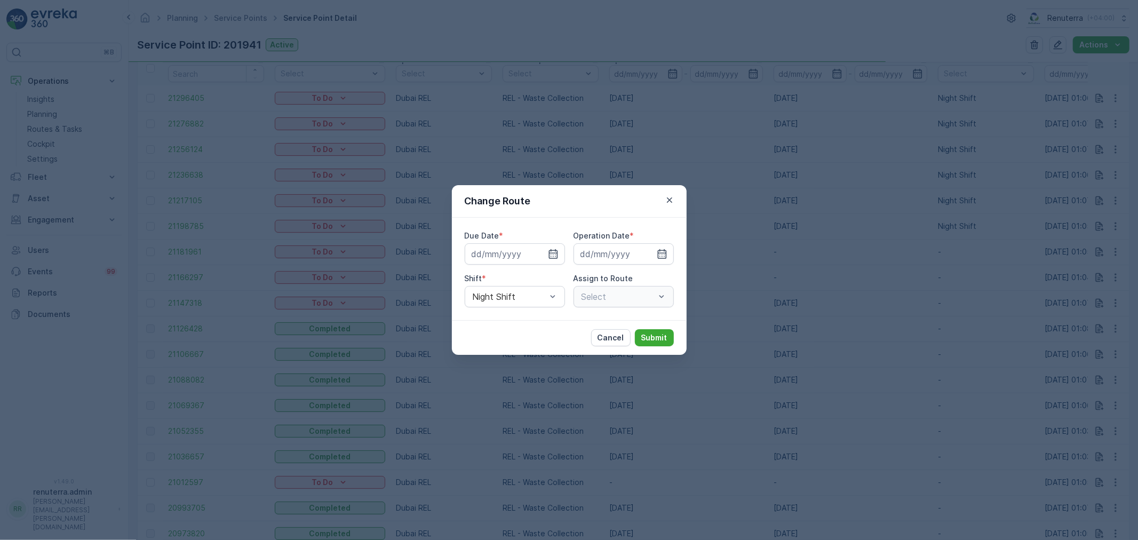
type input "[DATE]"
click at [667, 201] on icon "button" at bounding box center [669, 200] width 11 height 11
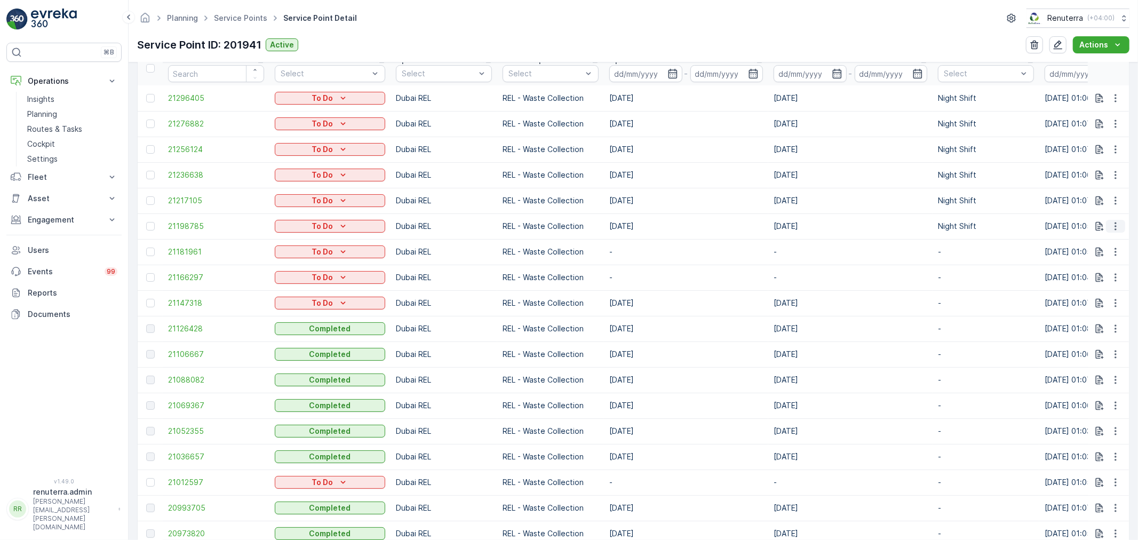
click at [1110, 222] on icon "button" at bounding box center [1115, 226] width 11 height 11
click at [723, 239] on td "-" at bounding box center [686, 252] width 164 height 26
click at [1118, 222] on button "button" at bounding box center [1115, 226] width 19 height 13
click at [1108, 269] on span "Change Route" at bounding box center [1088, 271] width 52 height 11
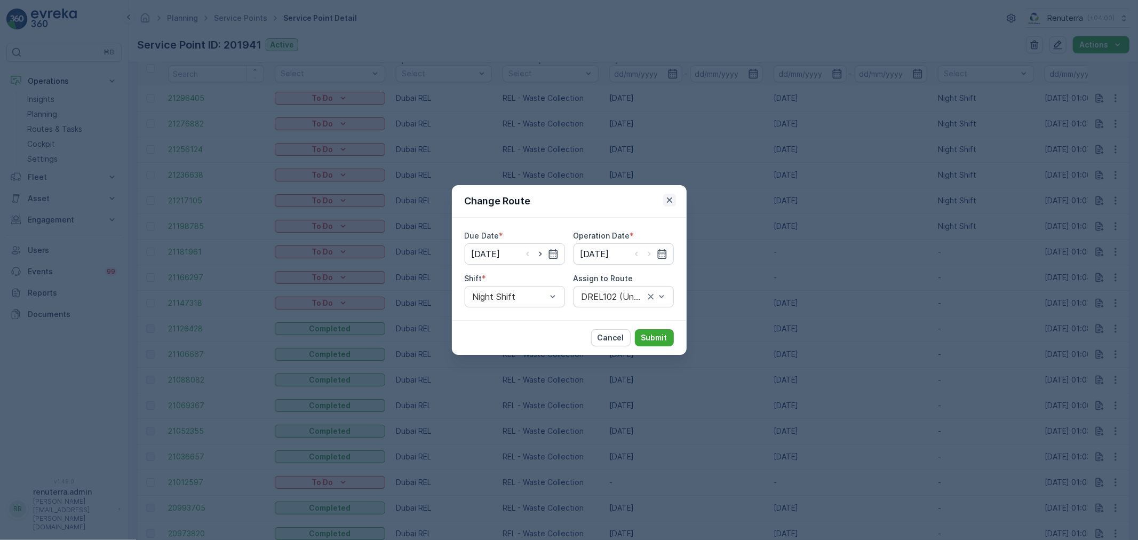
click at [670, 199] on icon "button" at bounding box center [669, 200] width 11 height 11
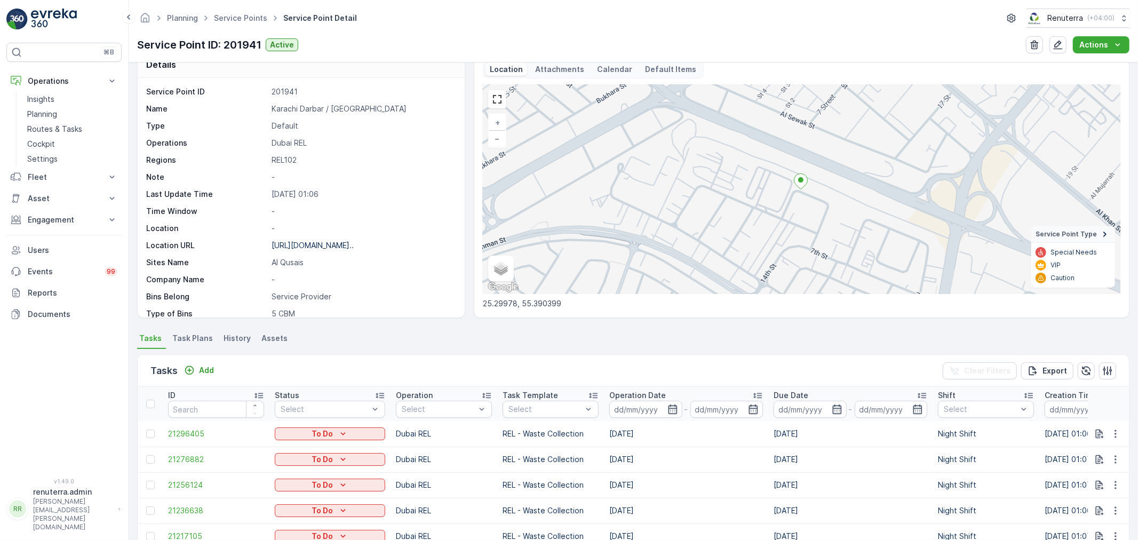
scroll to position [0, 0]
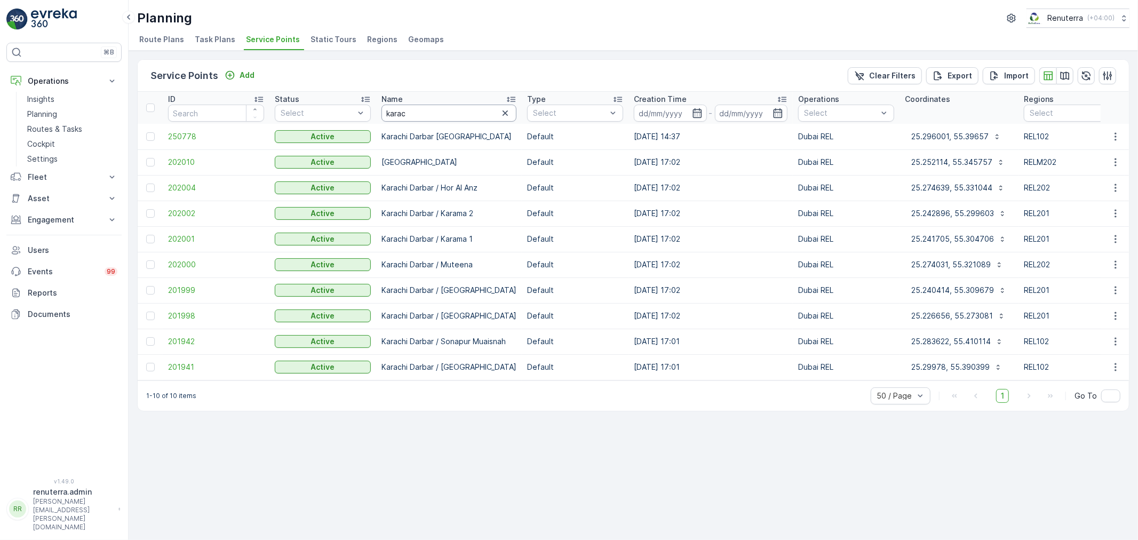
click at [414, 112] on input "karac" at bounding box center [448, 113] width 135 height 17
type input "mouj"
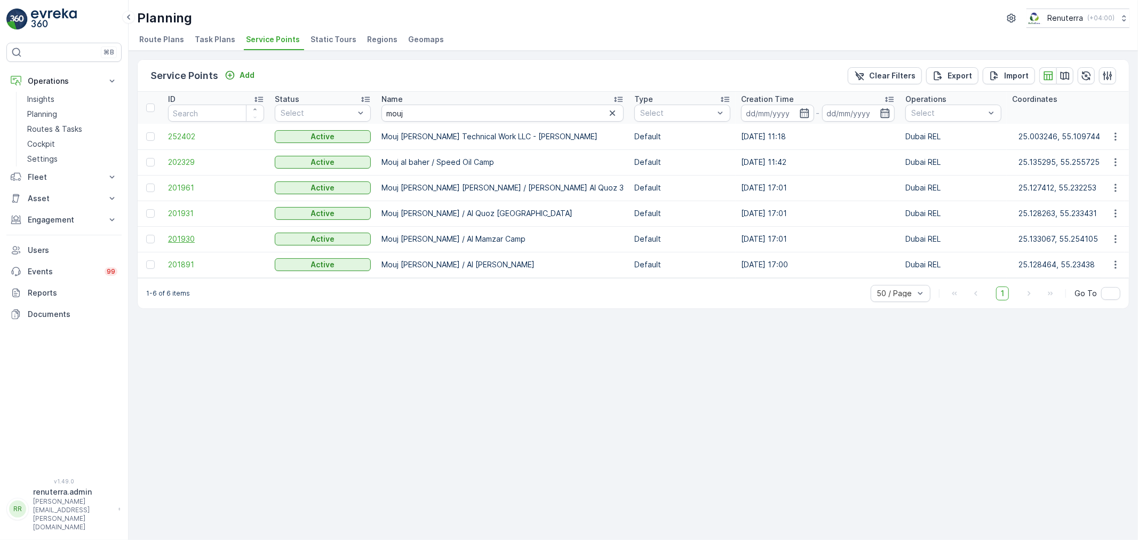
click at [185, 241] on span "201930" at bounding box center [216, 239] width 96 height 11
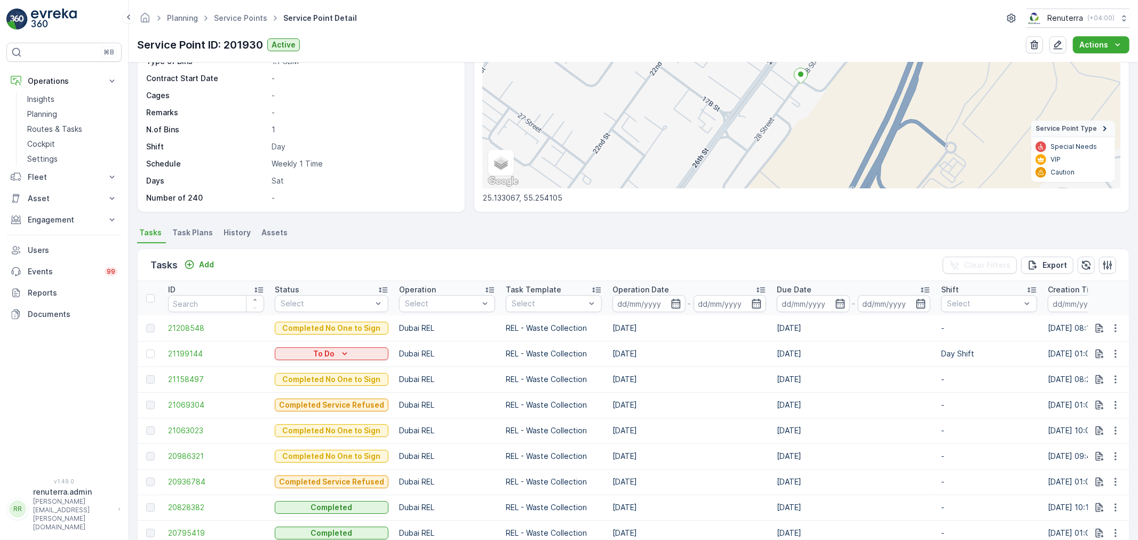
scroll to position [123, 0]
drag, startPoint x: 1115, startPoint y: 350, endPoint x: 1115, endPoint y: 361, distance: 10.7
click at [1116, 350] on icon "button" at bounding box center [1115, 355] width 11 height 11
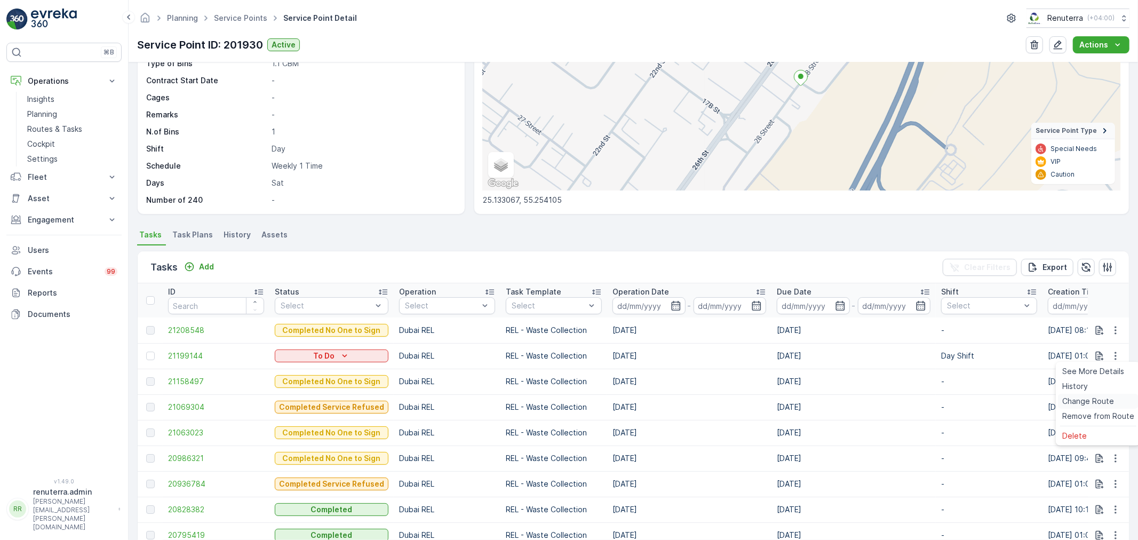
click at [1108, 397] on span "Change Route" at bounding box center [1088, 401] width 52 height 11
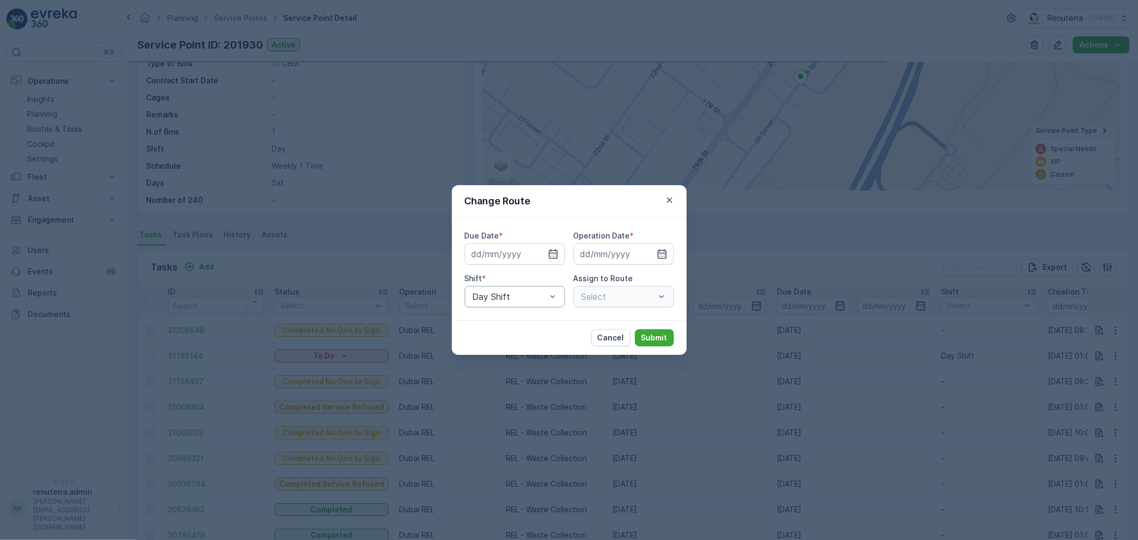
type input "[DATE]"
click at [666, 201] on icon "button" at bounding box center [669, 200] width 11 height 11
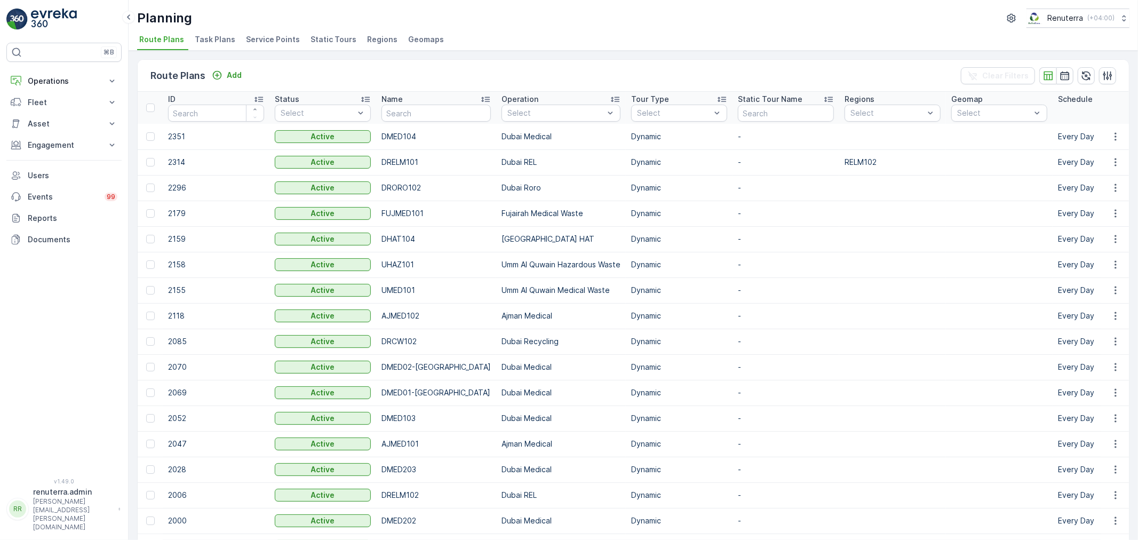
drag, startPoint x: 48, startPoint y: 84, endPoint x: 53, endPoint y: 111, distance: 27.7
click at [50, 86] on p "Operations" at bounding box center [64, 81] width 73 height 11
click at [55, 132] on p "Routes & Tasks" at bounding box center [54, 129] width 55 height 11
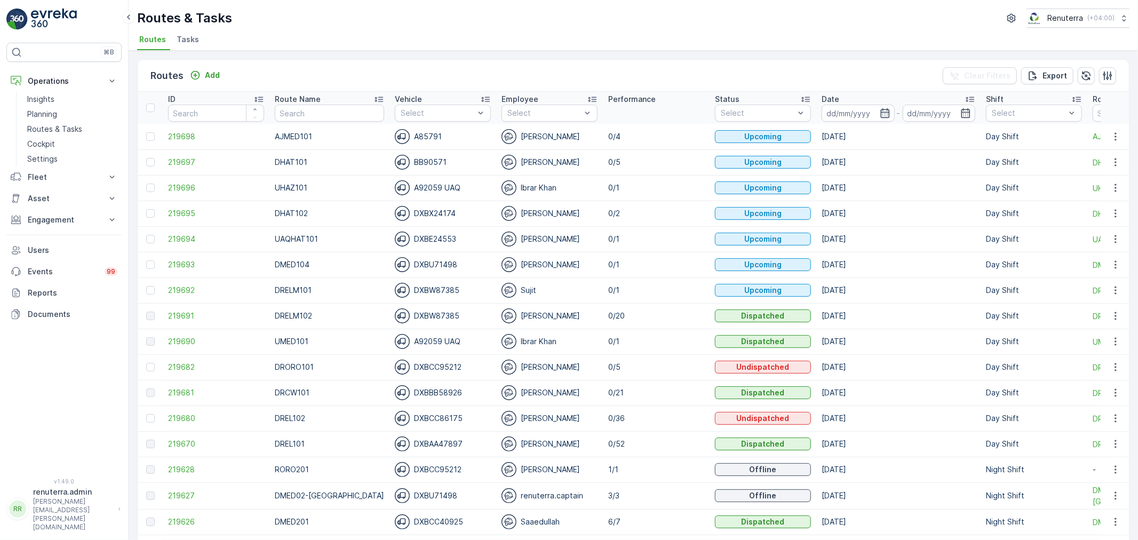
click at [192, 44] on span "Tasks" at bounding box center [188, 39] width 22 height 11
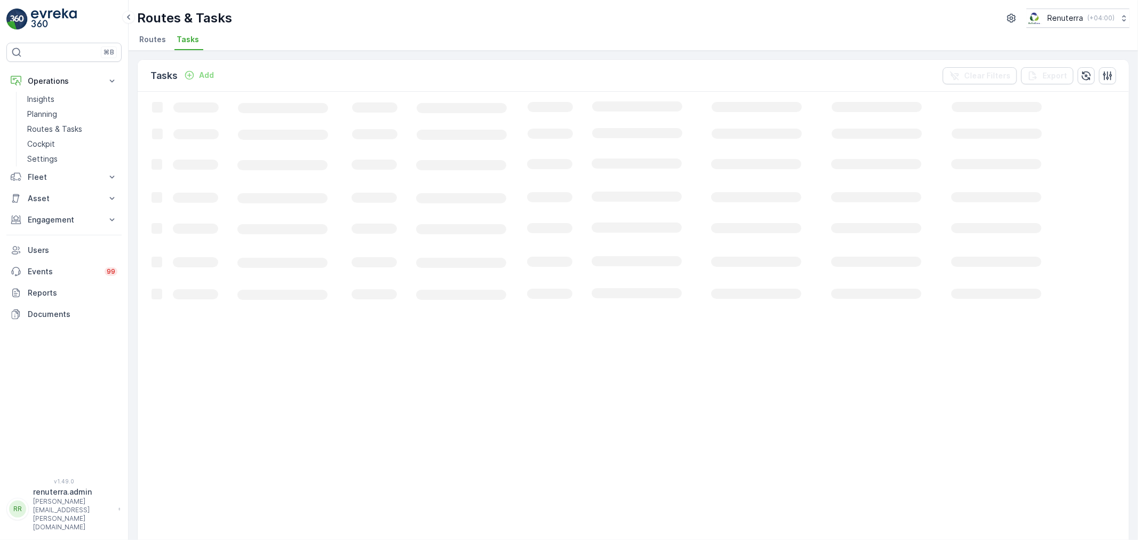
click at [146, 43] on span "Routes" at bounding box center [152, 39] width 27 height 11
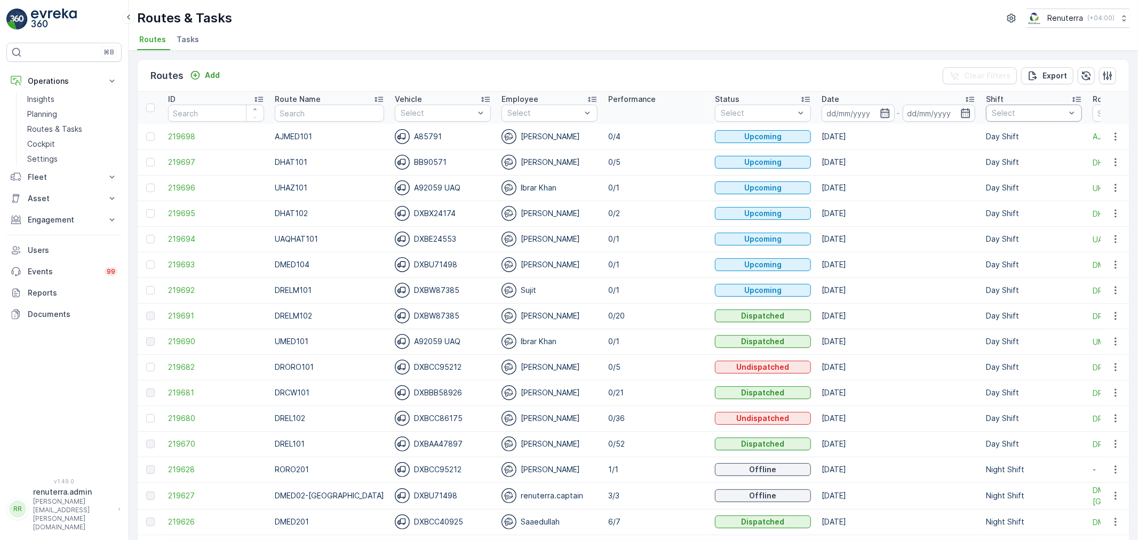
click at [1029, 113] on div at bounding box center [1028, 113] width 76 height 9
click at [1005, 174] on p "Day Shift" at bounding box center [1020, 171] width 34 height 11
click at [838, 120] on input at bounding box center [857, 113] width 73 height 17
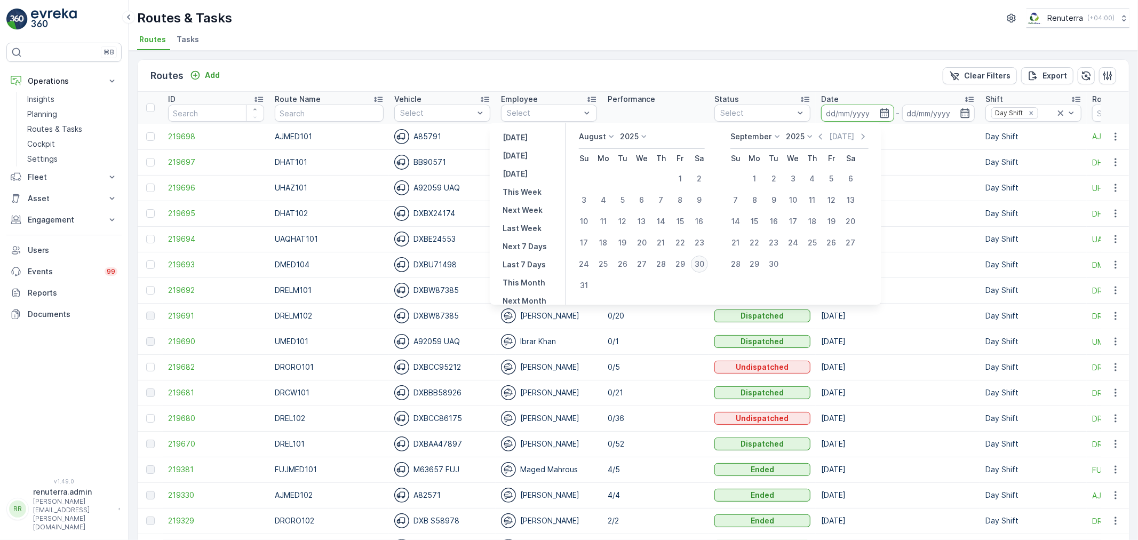
click at [704, 262] on div "30" at bounding box center [699, 263] width 17 height 17
type input "[DATE]"
click at [704, 262] on div "30" at bounding box center [699, 263] width 17 height 17
type input "[DATE]"
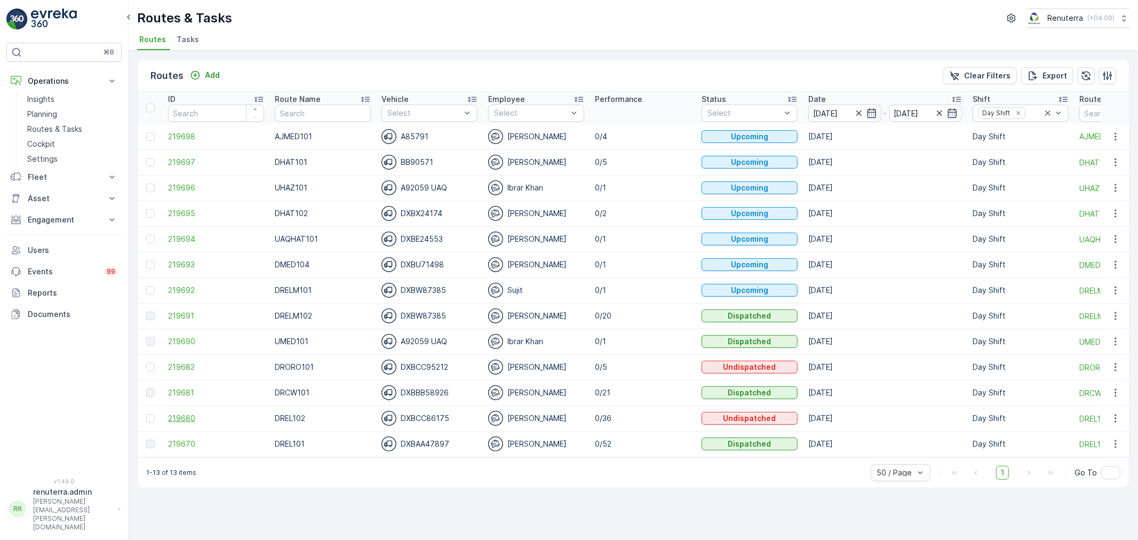
click at [180, 418] on span "219680" at bounding box center [216, 418] width 96 height 11
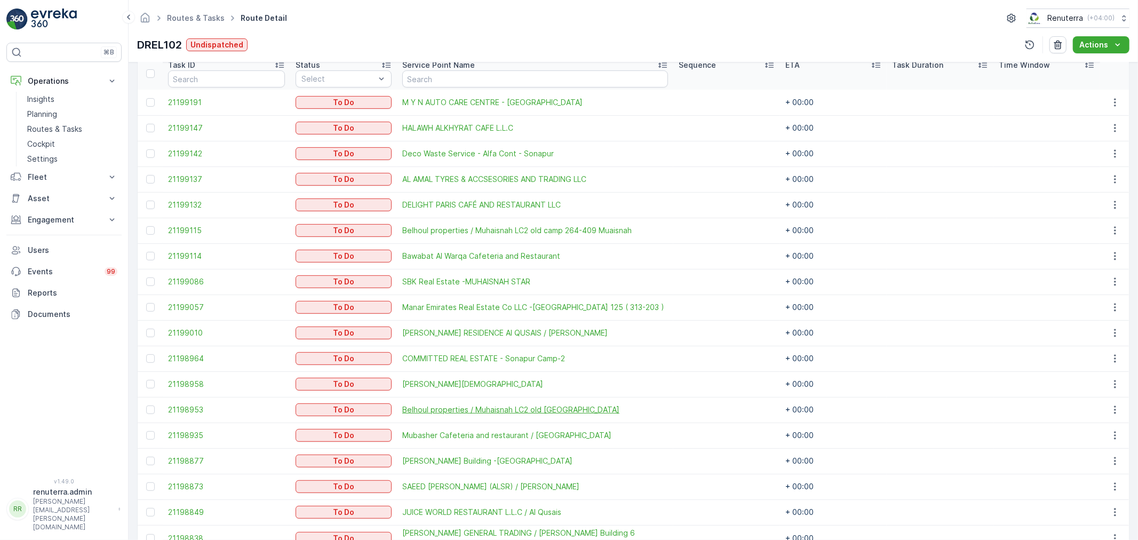
scroll to position [279, 0]
